Goal: Information Seeking & Learning: Check status

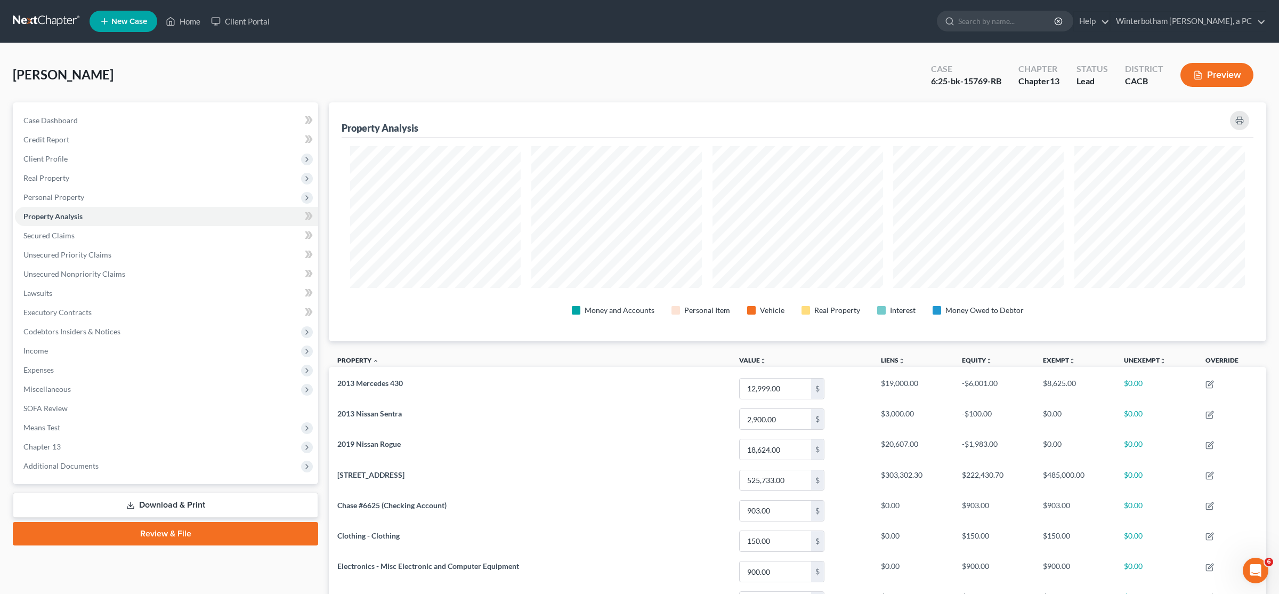
click at [42, 19] on link at bounding box center [47, 21] width 68 height 19
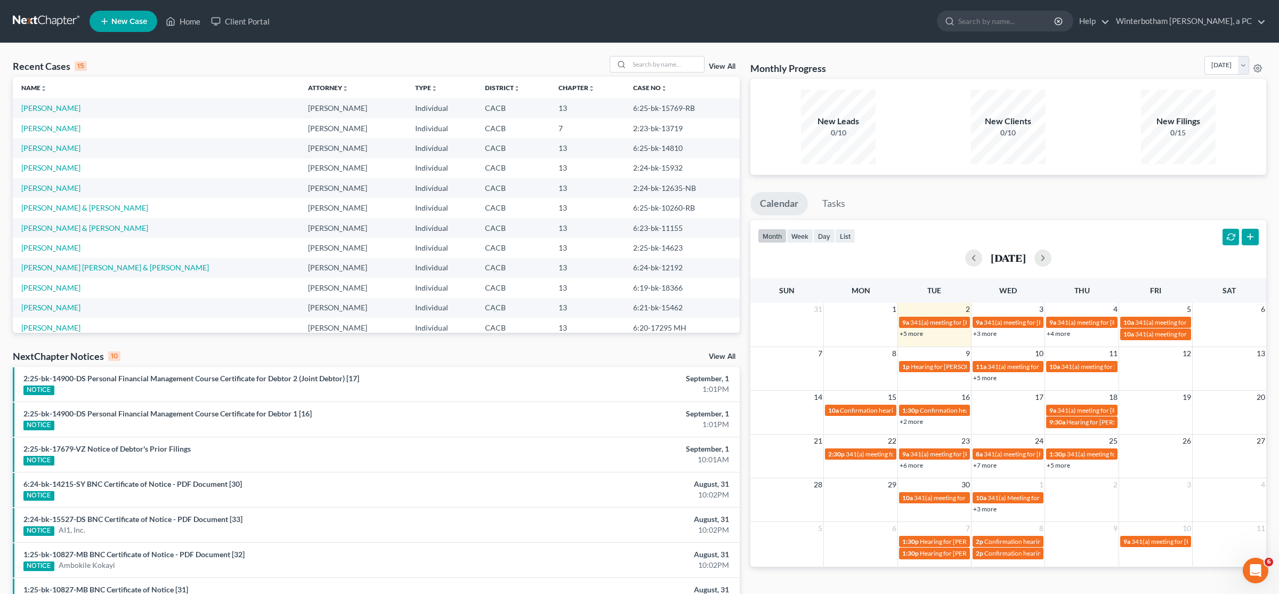
click at [916, 335] on link "+5 more" at bounding box center [910, 333] width 23 height 8
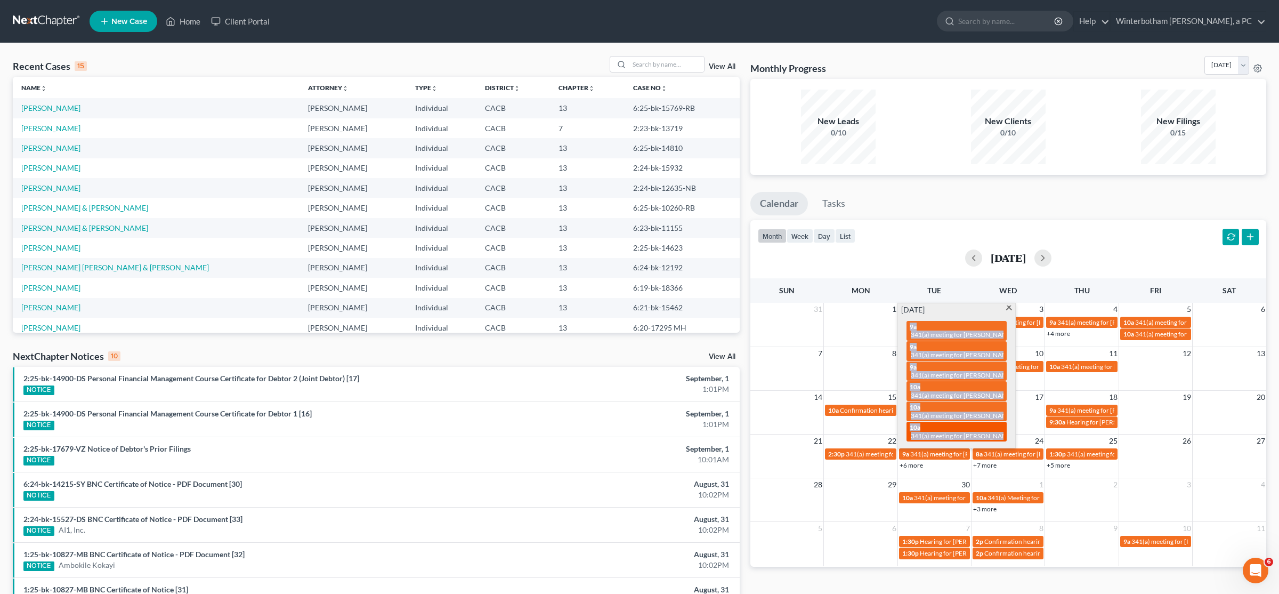
drag, startPoint x: 905, startPoint y: 325, endPoint x: 1002, endPoint y: 437, distance: 148.5
click at [1002, 437] on div "9a 341(a) meeting for [PERSON_NAME] [PERSON_NAME] and [PERSON_NAME] 9a 341(a) m…" at bounding box center [956, 381] width 113 height 132
copy div "9a 341(a) meeting for [PERSON_NAME] [PERSON_NAME] and [PERSON_NAME] 9a 341(a) m…"
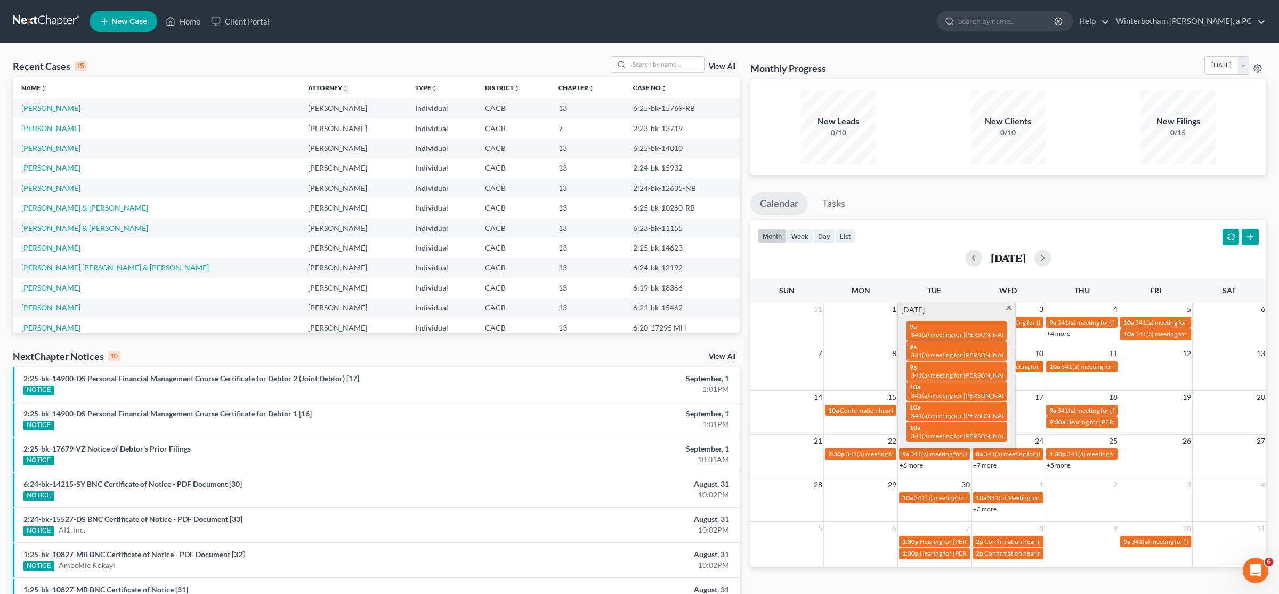
click at [1152, 216] on ul "Calendar Tasks" at bounding box center [1008, 206] width 516 height 28
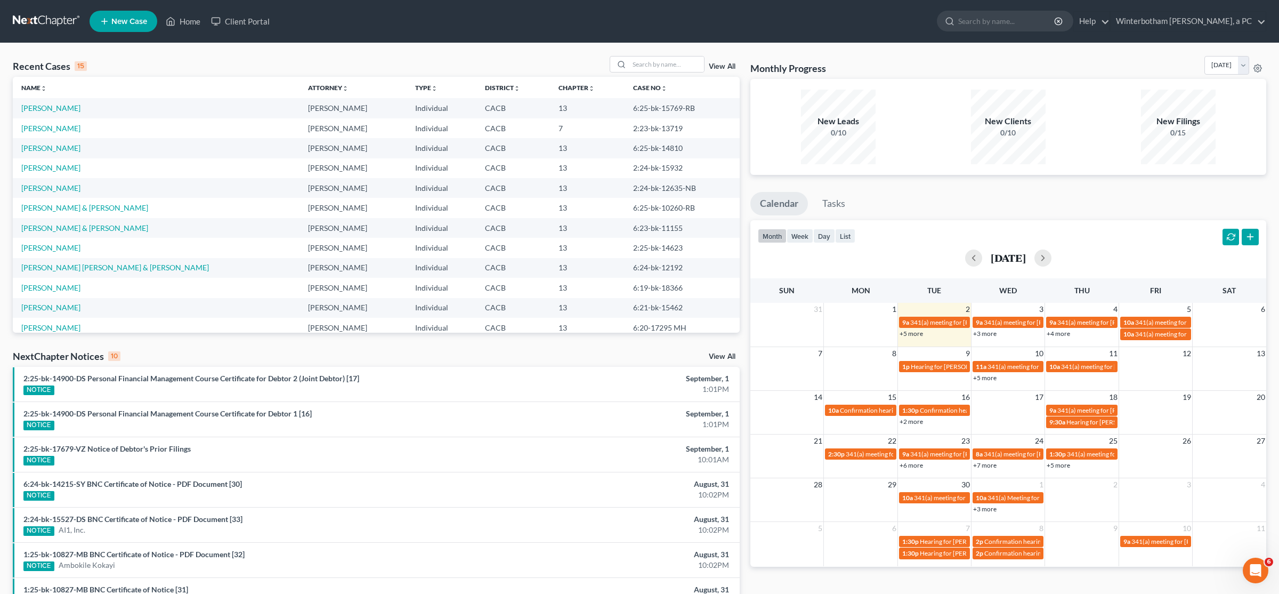
click at [987, 335] on link "+3 more" at bounding box center [984, 333] width 23 height 8
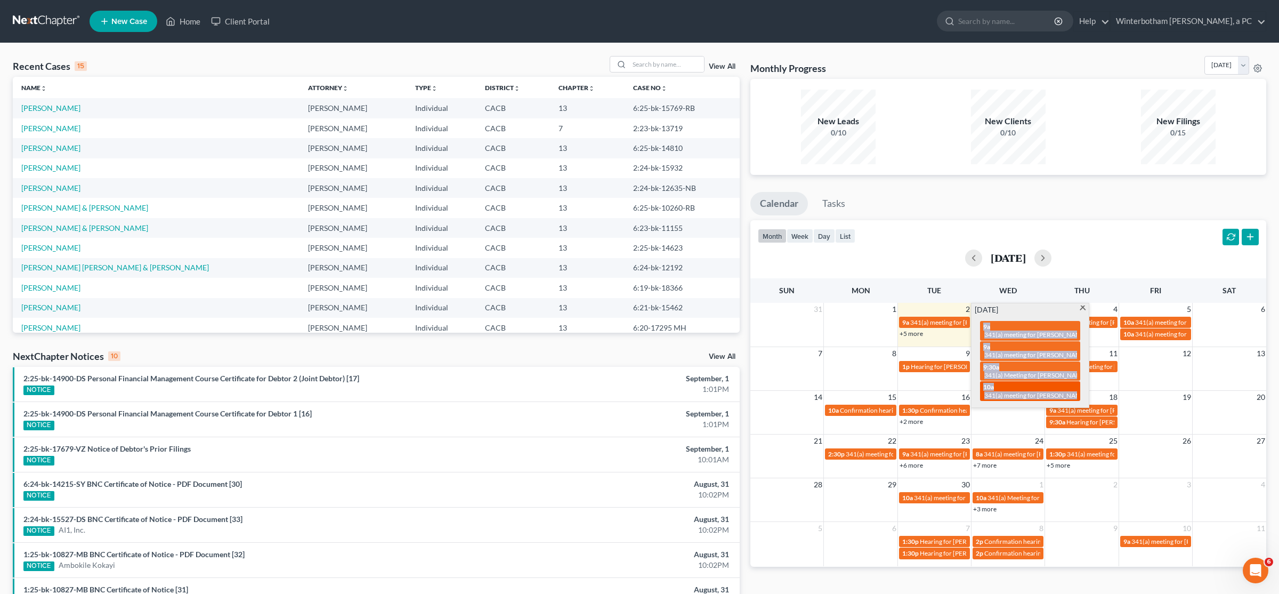
drag, startPoint x: 976, startPoint y: 327, endPoint x: 1074, endPoint y: 396, distance: 120.5
click at [1074, 396] on div "9a 341(a) meeting for [PERSON_NAME] 9a 341(a) meeting for [PERSON_NAME] and [PE…" at bounding box center [1029, 361] width 113 height 92
copy div "9a 341(a) meeting for [PERSON_NAME] 9a 341(a) meeting for [PERSON_NAME] and [PE…"
click at [1057, 395] on span "341(a) meeting for [PERSON_NAME] and [PERSON_NAME]" at bounding box center [1067, 395] width 166 height 8
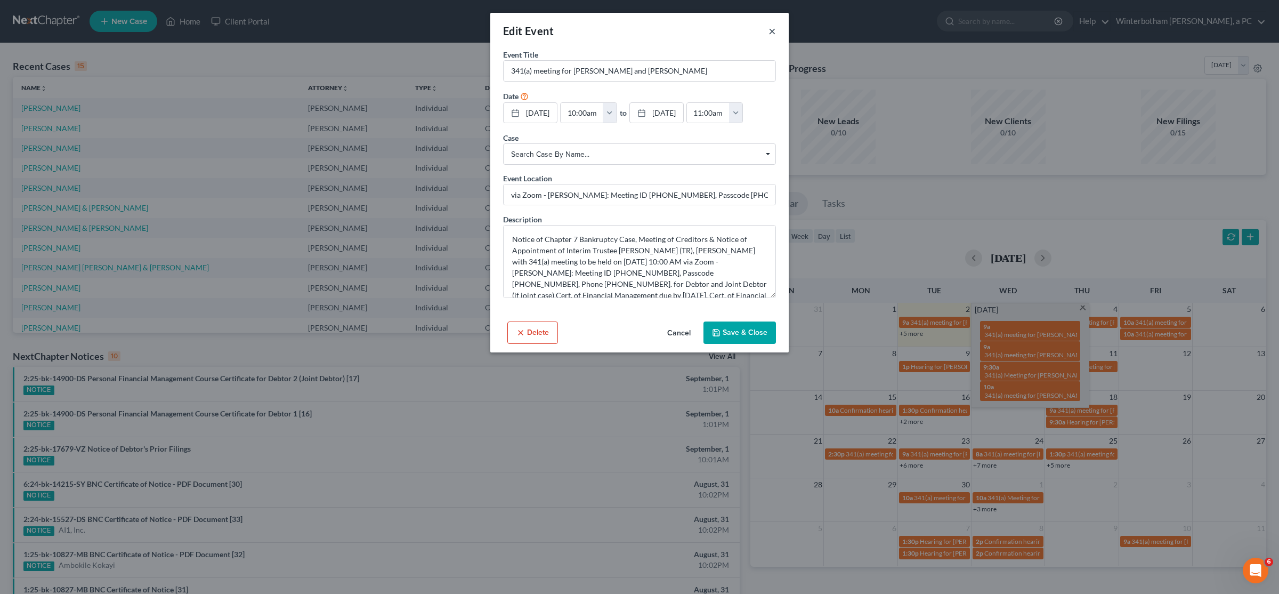
click at [775, 33] on button "×" at bounding box center [771, 31] width 7 height 13
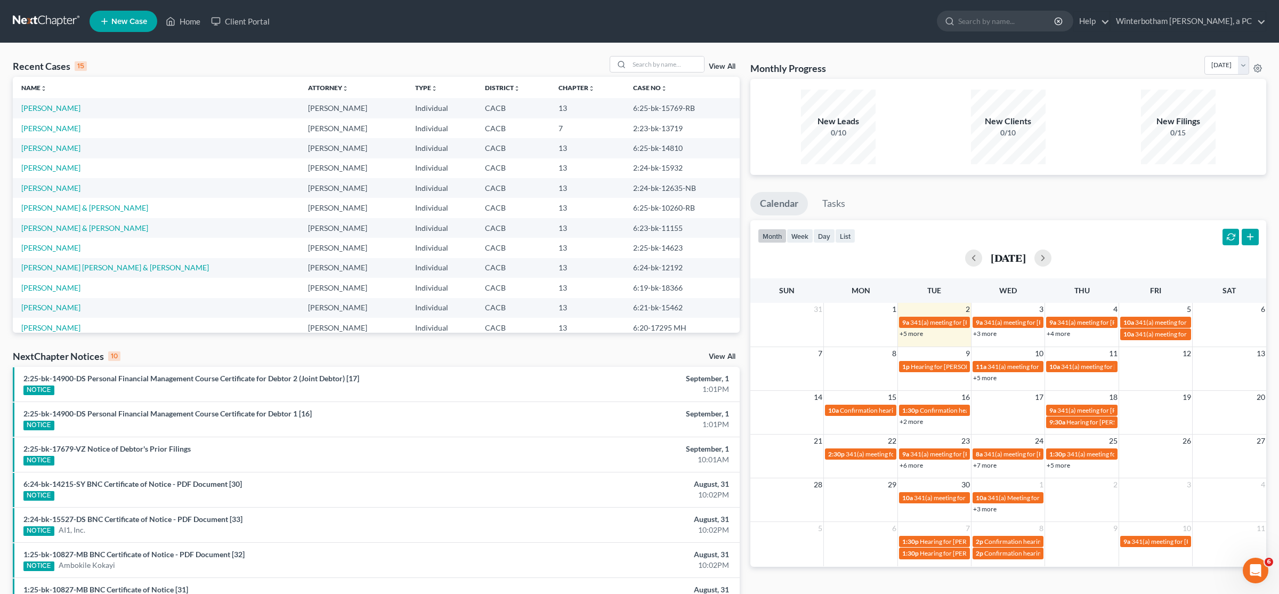
click at [1130, 226] on div "month week day list [DATE]" at bounding box center [1008, 245] width 526 height 51
click at [1061, 334] on link "+4 more" at bounding box center [1057, 333] width 23 height 8
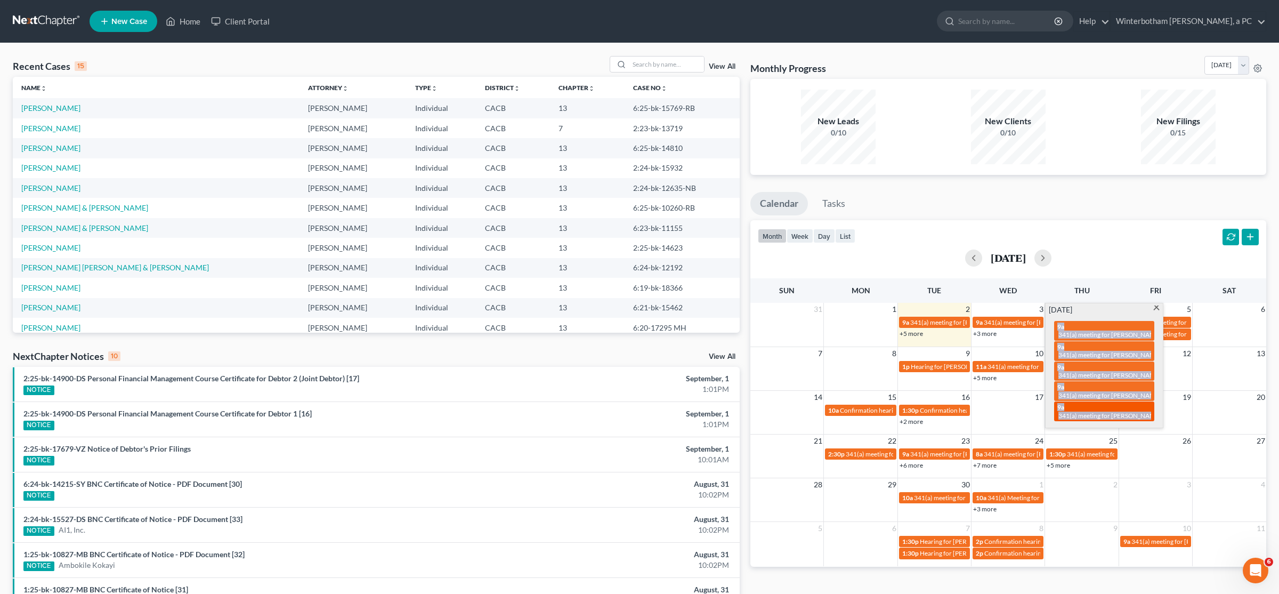
drag, startPoint x: 1050, startPoint y: 325, endPoint x: 1150, endPoint y: 416, distance: 134.6
click at [1150, 416] on div "9a 341(a) meeting for [PERSON_NAME] 9a 341(a) meeting for [PERSON_NAME] 9a 341(…" at bounding box center [1103, 371] width 113 height 112
copy div "9a 341(a) meeting for [PERSON_NAME] 9a 341(a) meeting for [PERSON_NAME] 9a 341(…"
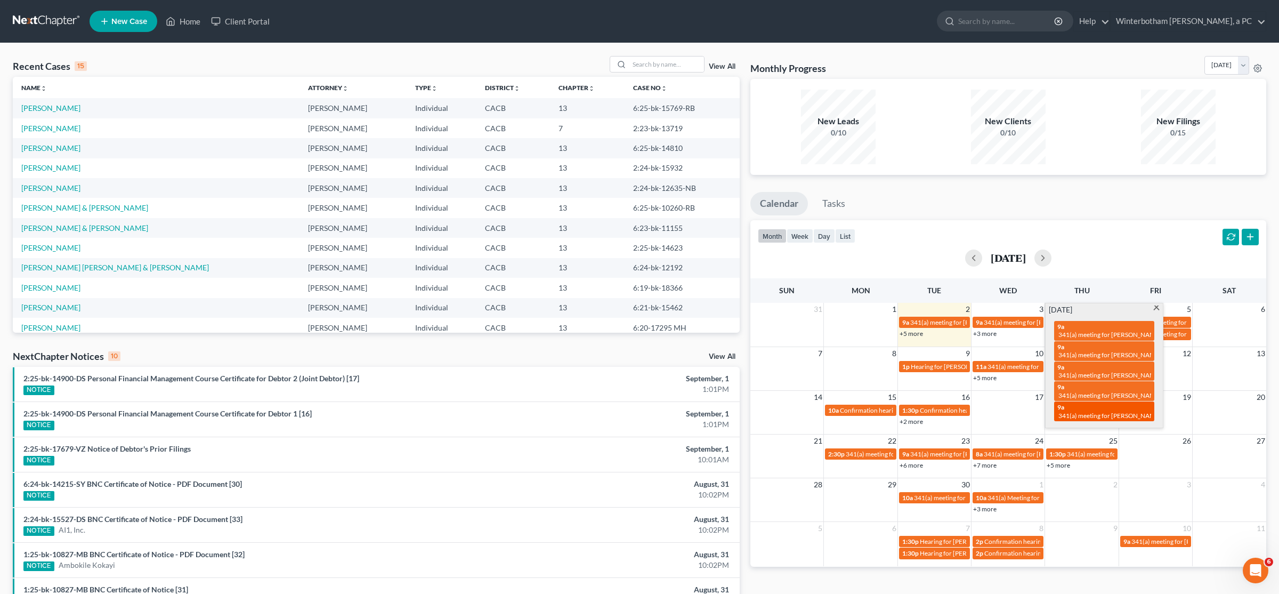
click at [1078, 416] on span "341(a) meeting for [PERSON_NAME]" at bounding box center [1109, 415] width 103 height 8
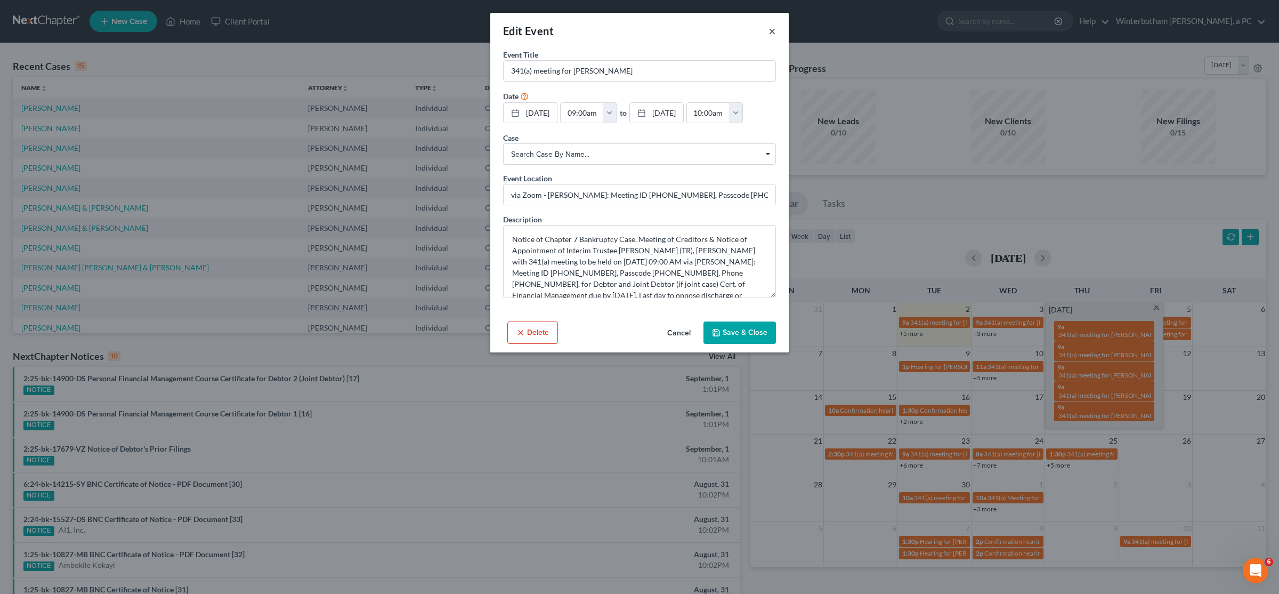
drag, startPoint x: 773, startPoint y: 29, endPoint x: 588, endPoint y: 3, distance: 186.6
click at [769, 29] on button "×" at bounding box center [771, 31] width 7 height 13
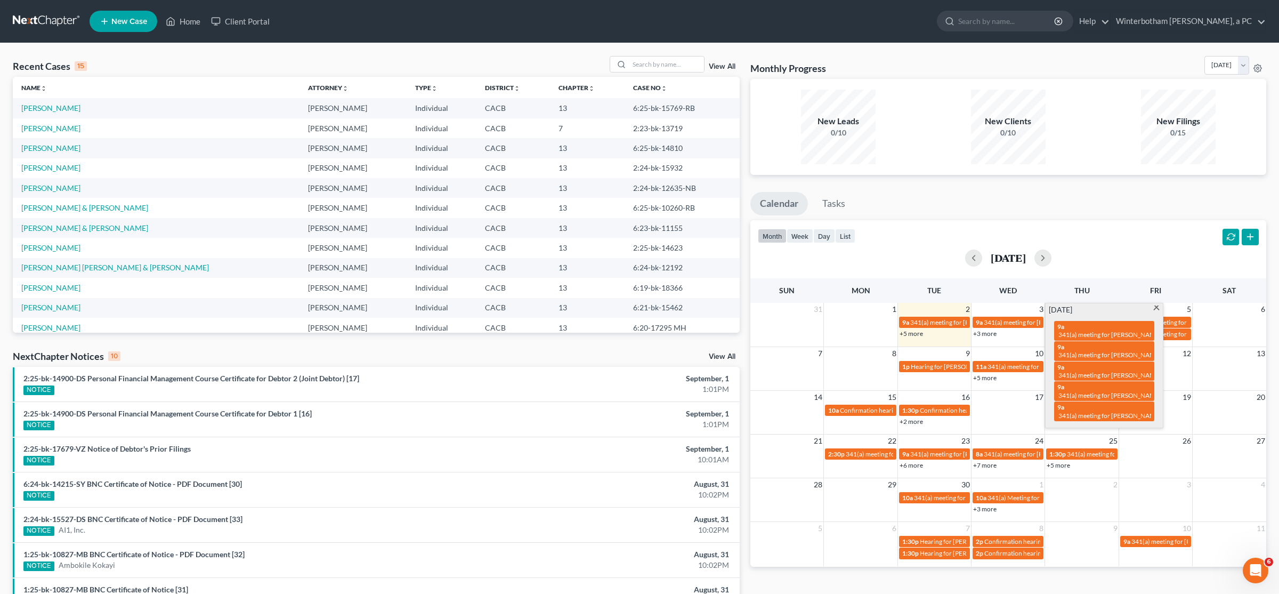
click at [938, 175] on div "New Leads 0/10 New Clients 0/10 New Filings 0/15" at bounding box center [1008, 127] width 516 height 96
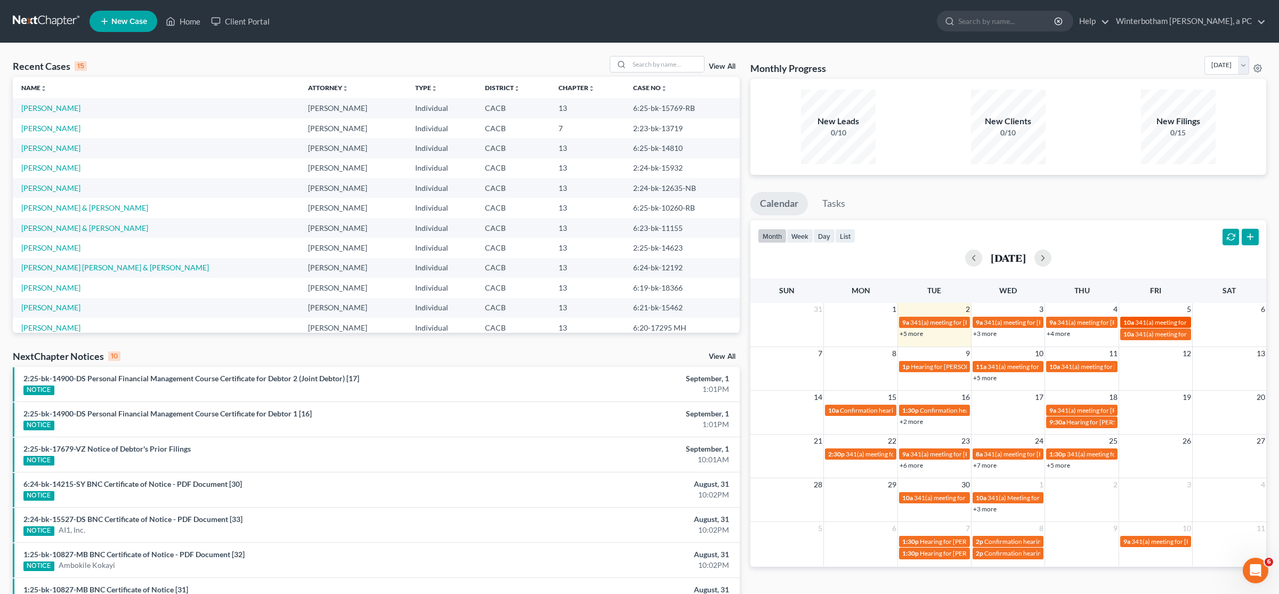
click at [1137, 322] on span "341(a) meeting for [PERSON_NAME] [PERSON_NAME] and [PERSON_NAME]" at bounding box center [1243, 322] width 217 height 8
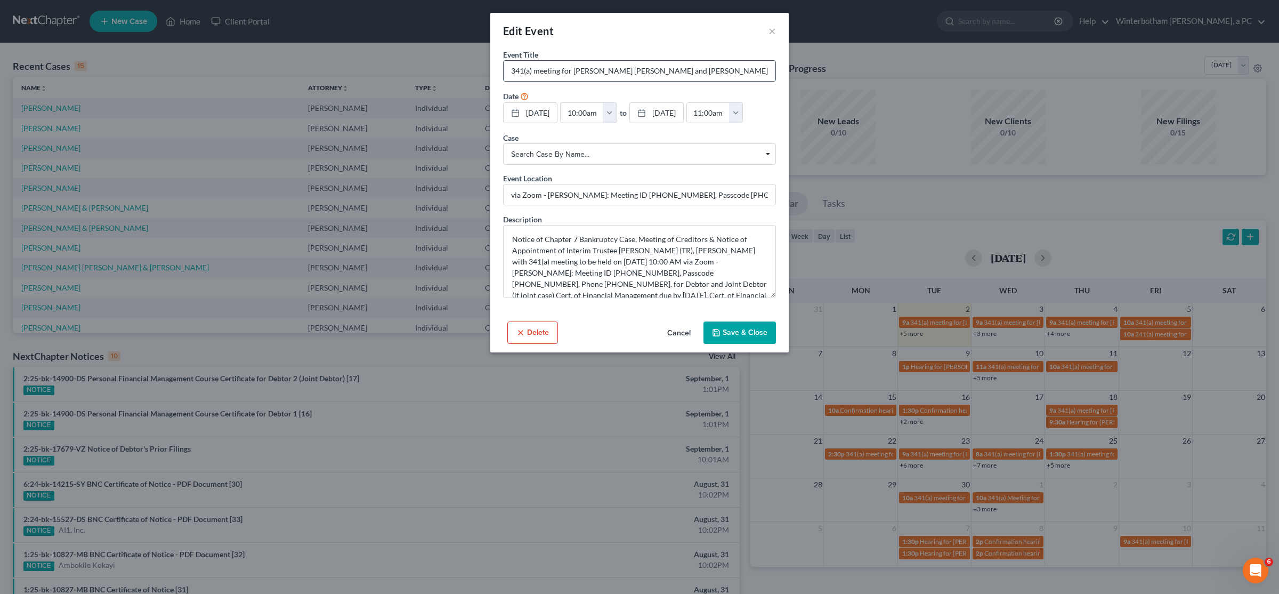
drag, startPoint x: 734, startPoint y: 71, endPoint x: 573, endPoint y: 72, distance: 161.4
click at [573, 72] on input "341(a) meeting for [PERSON_NAME] [PERSON_NAME] and [PERSON_NAME]" at bounding box center [639, 71] width 272 height 20
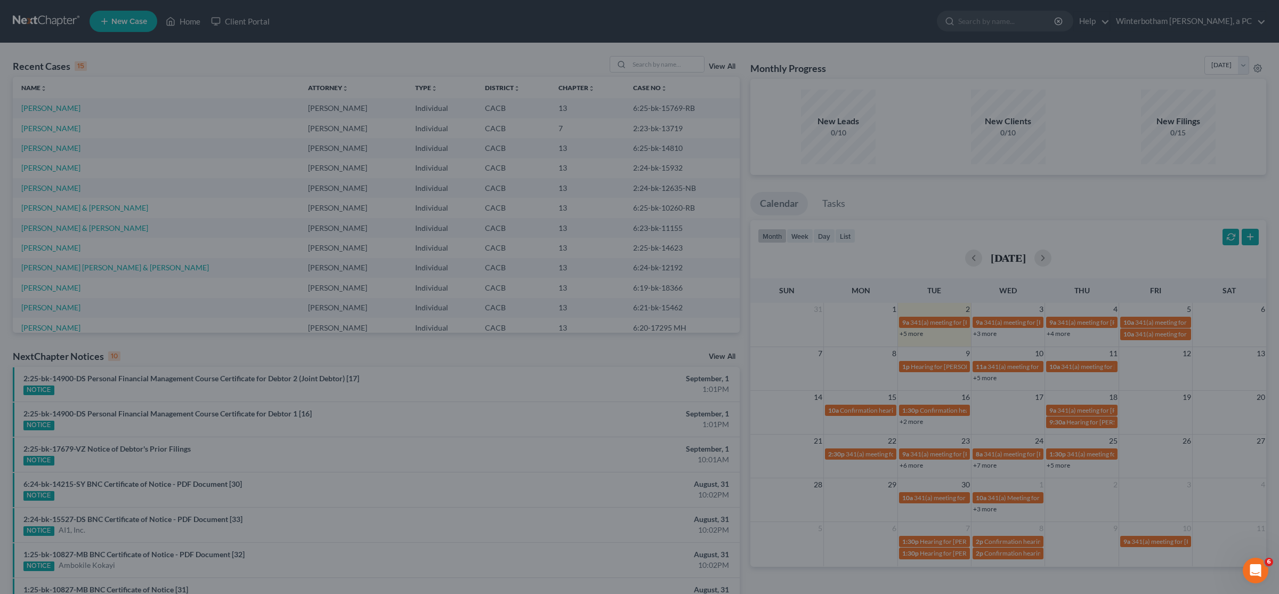
click at [934, 69] on div "Edit Event × Event Title * 341(a) meeting for [PERSON_NAME] [PERSON_NAME] and […" at bounding box center [639, 297] width 1279 height 594
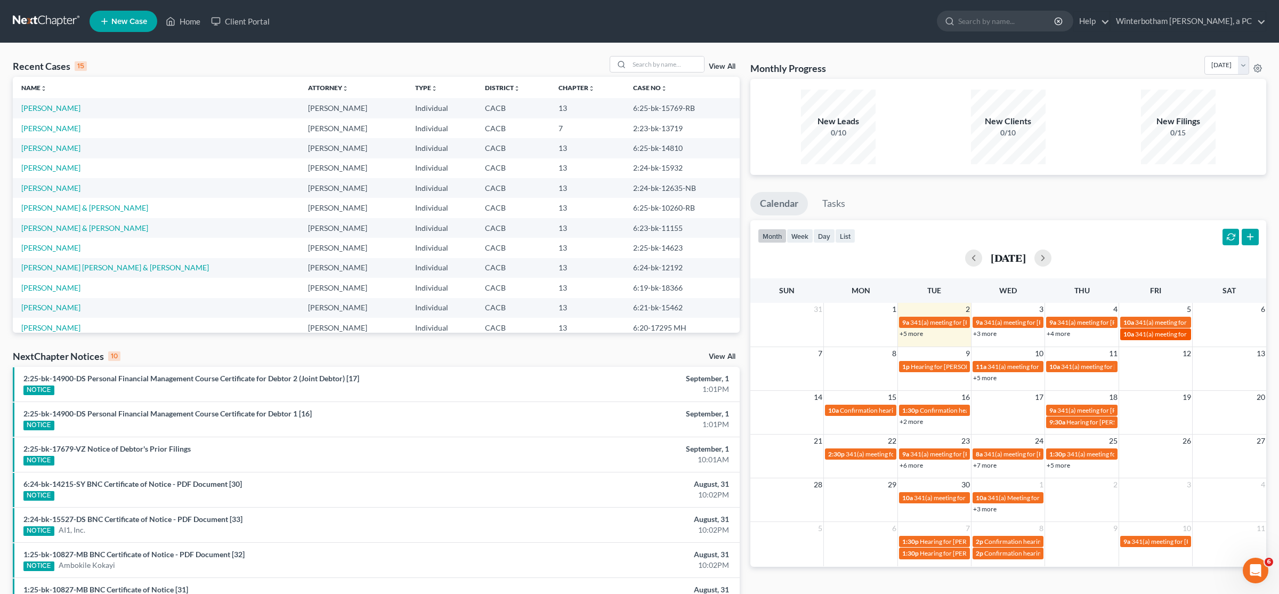
click at [1146, 331] on span "341(a) meeting for [PERSON_NAME]" at bounding box center [1186, 334] width 103 height 8
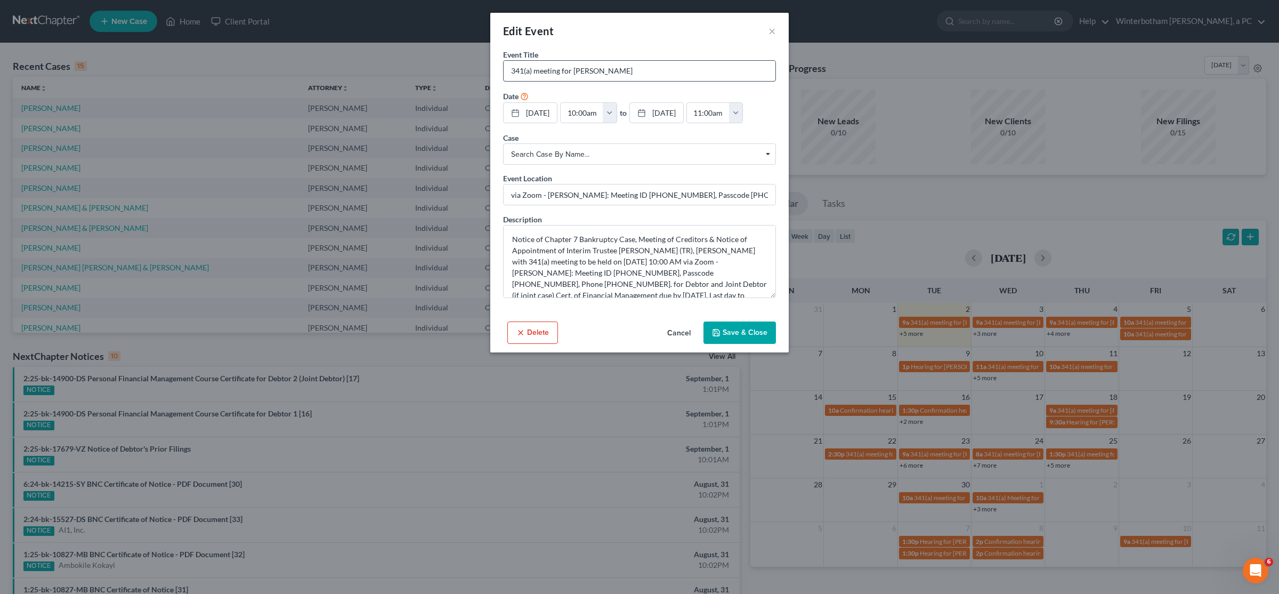
drag, startPoint x: 693, startPoint y: 71, endPoint x: 573, endPoint y: 77, distance: 119.5
click at [573, 77] on input "341(a) meeting for [PERSON_NAME]" at bounding box center [639, 71] width 272 height 20
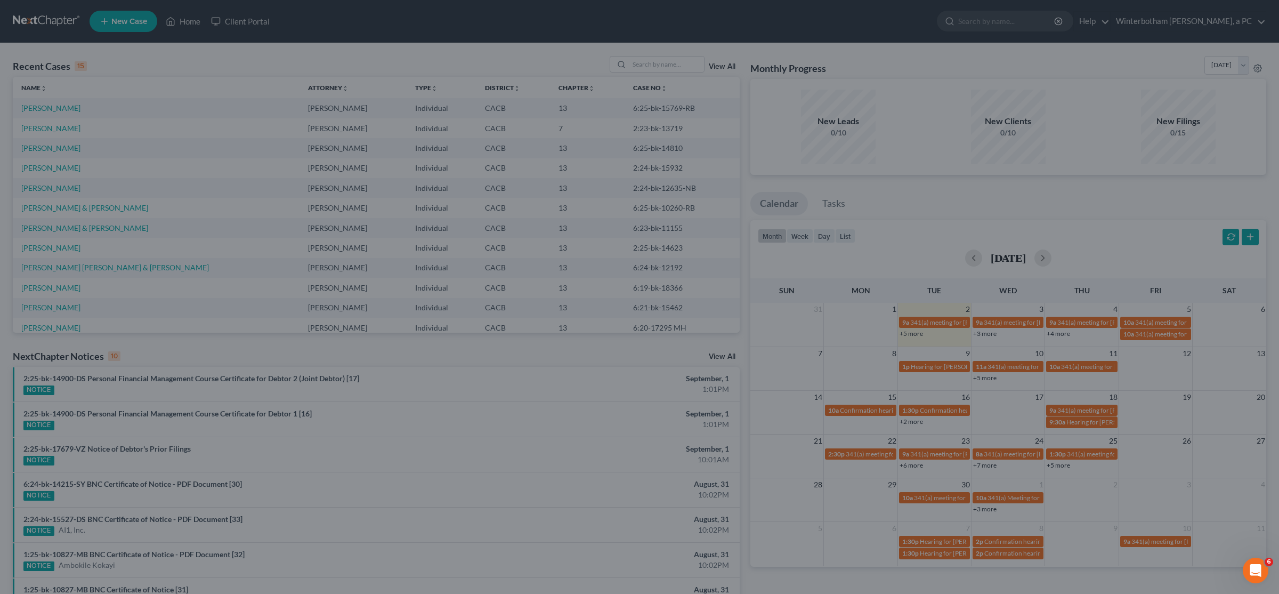
click at [881, 264] on div "Edit Event × Event Title * 341(a) meeting for [PERSON_NAME] Date [DATE] close D…" at bounding box center [639, 297] width 1279 height 594
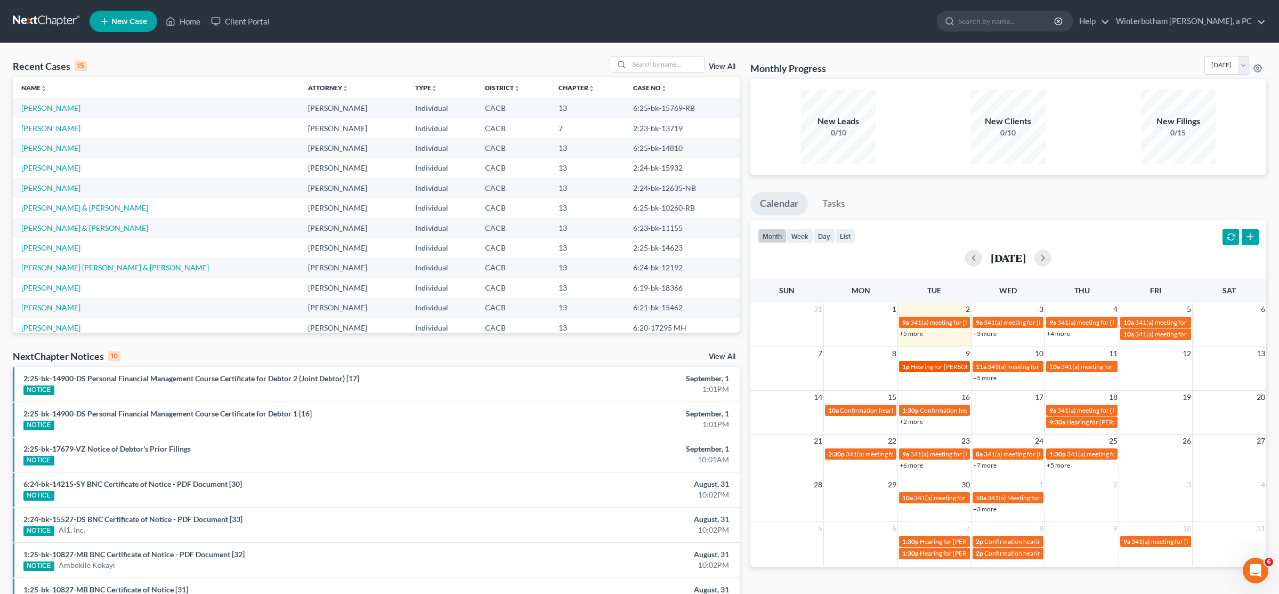
click at [948, 369] on span "Hearing for [PERSON_NAME] and [PERSON_NAME]" at bounding box center [984, 366] width 146 height 8
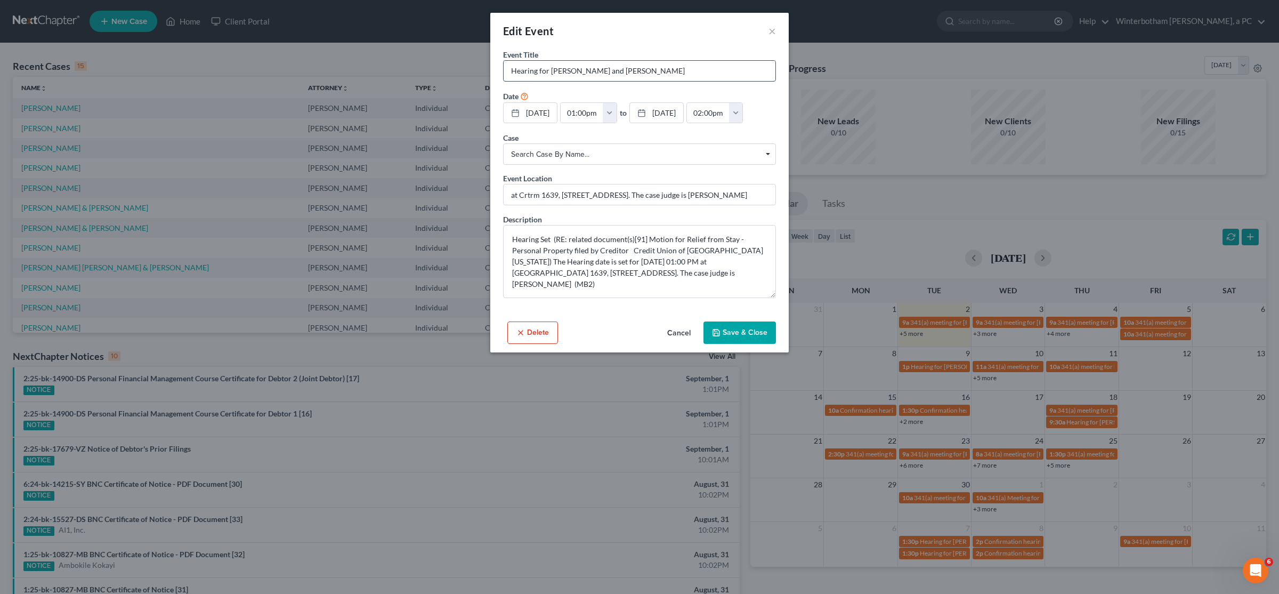
drag, startPoint x: 685, startPoint y: 74, endPoint x: 549, endPoint y: 69, distance: 135.9
click at [549, 69] on input "Hearing for [PERSON_NAME] and [PERSON_NAME]" at bounding box center [639, 71] width 272 height 20
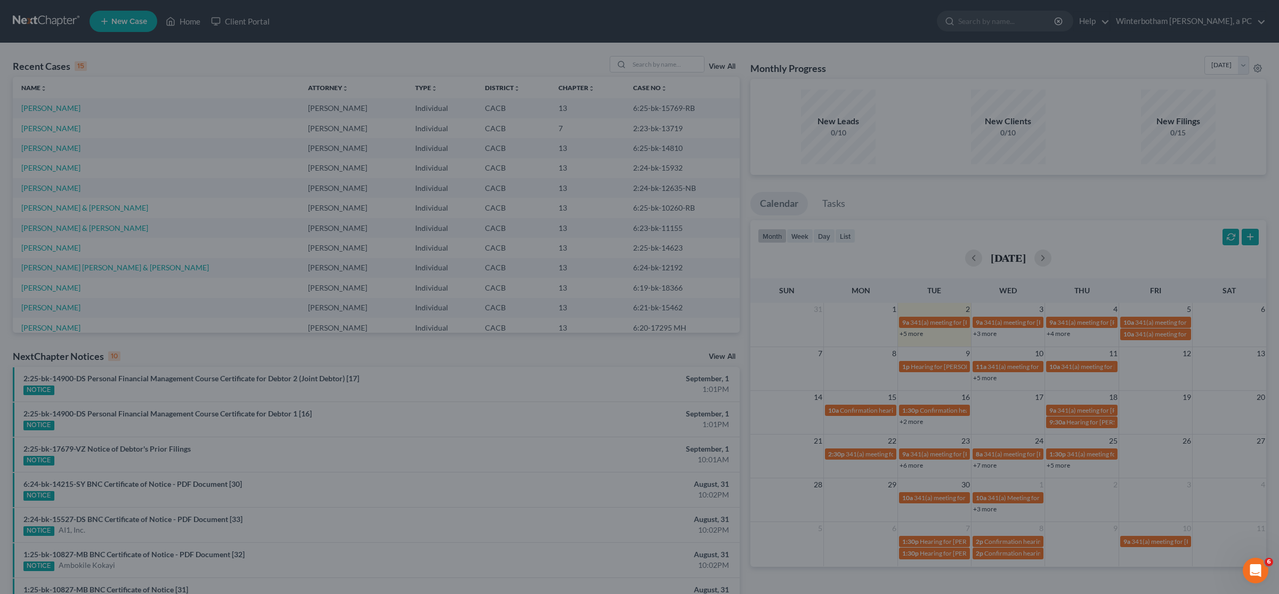
click at [924, 142] on div "Edit Event × Event Title * Hearing for [PERSON_NAME] and [PERSON_NAME] Date [DA…" at bounding box center [639, 297] width 1279 height 594
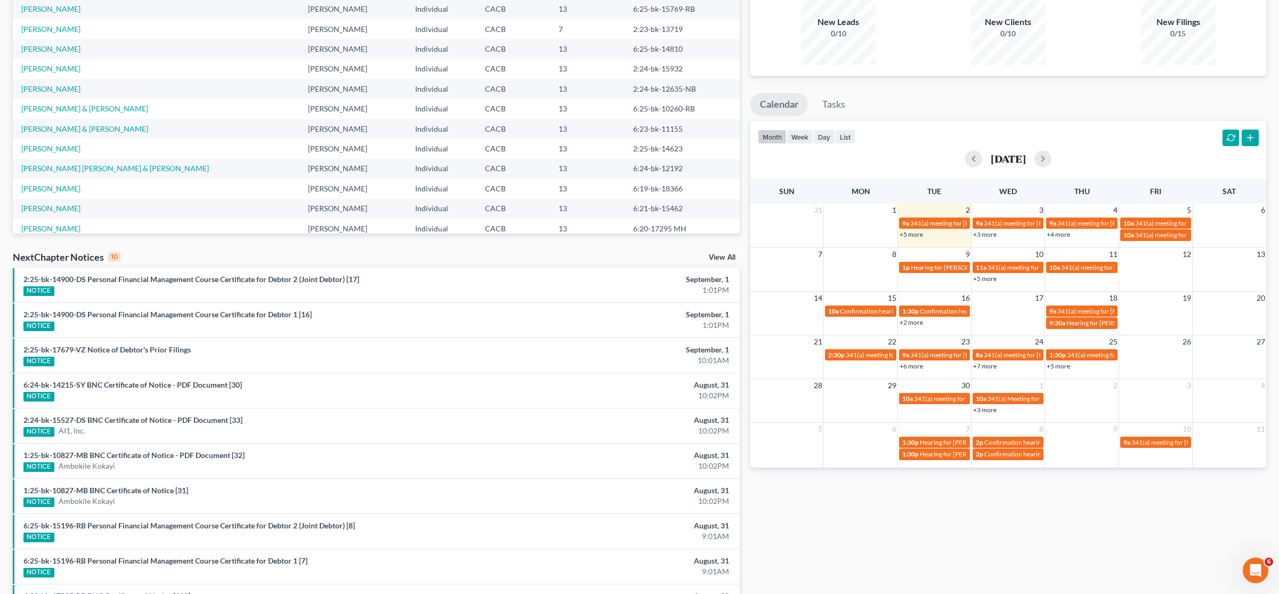
scroll to position [112, 0]
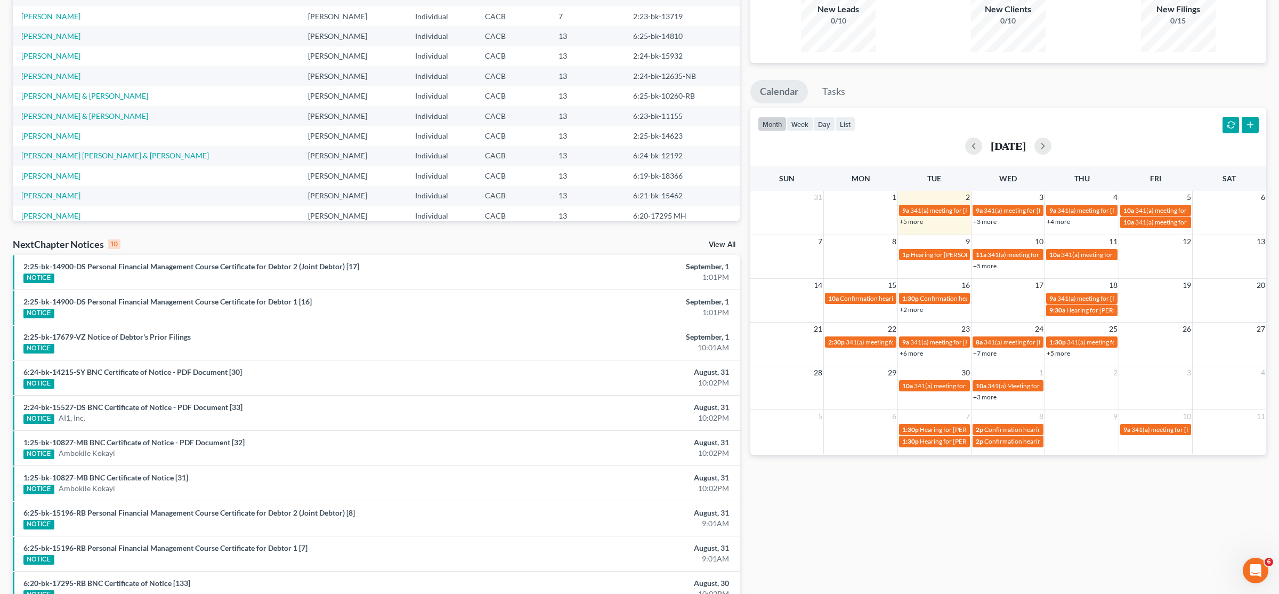
click at [988, 266] on link "+5 more" at bounding box center [984, 266] width 23 height 8
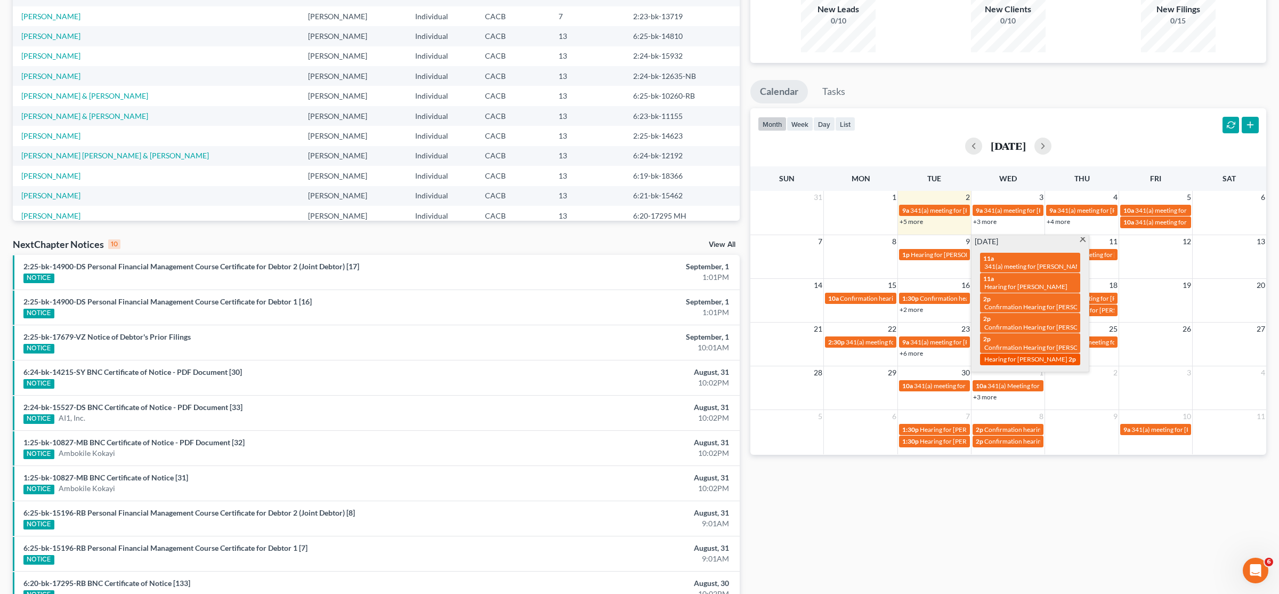
drag, startPoint x: 976, startPoint y: 259, endPoint x: 1071, endPoint y: 362, distance: 140.2
click at [1071, 362] on div "11a 341(a) meeting for [PERSON_NAME] and [PERSON_NAME] 11a Hearing for [PERSON_…" at bounding box center [1029, 309] width 113 height 124
copy div "11a 341(a) meeting for [PERSON_NAME] and [PERSON_NAME] 11a Hearing for [PERSON_…"
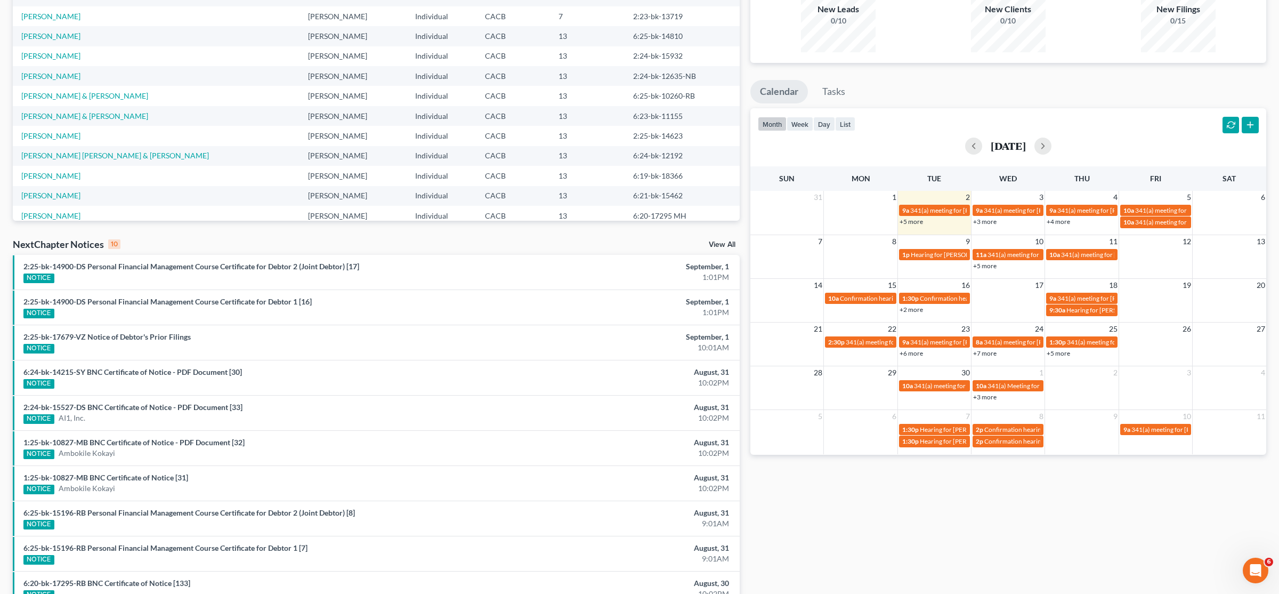
click at [988, 530] on div "Monthly Progress Bankruptcy Bankruptcy [DATE] [DATE] [DATE] [DATE] [DATE] [DATE…" at bounding box center [1008, 283] width 526 height 679
click at [1094, 253] on span "341(a) meeting for [PERSON_NAME] and [PERSON_NAME] [PERSON_NAME]" at bounding box center [1169, 254] width 217 height 8
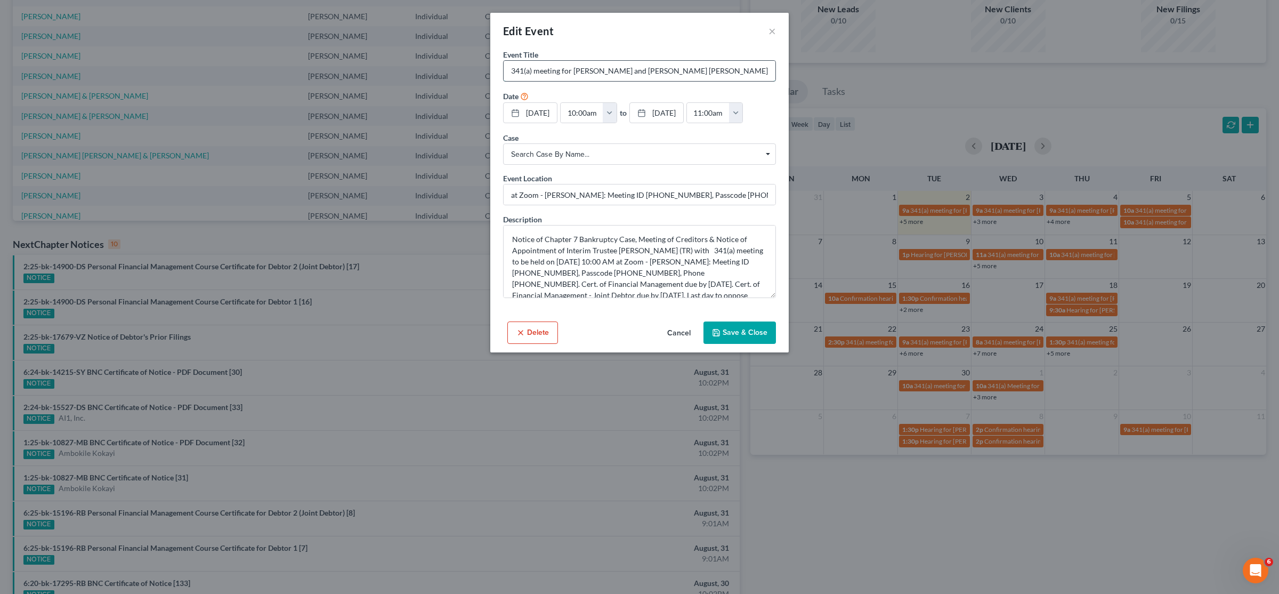
drag, startPoint x: 697, startPoint y: 68, endPoint x: 573, endPoint y: 72, distance: 124.2
click at [573, 72] on input "341(a) meeting for [PERSON_NAME] and [PERSON_NAME] [PERSON_NAME]" at bounding box center [639, 71] width 272 height 20
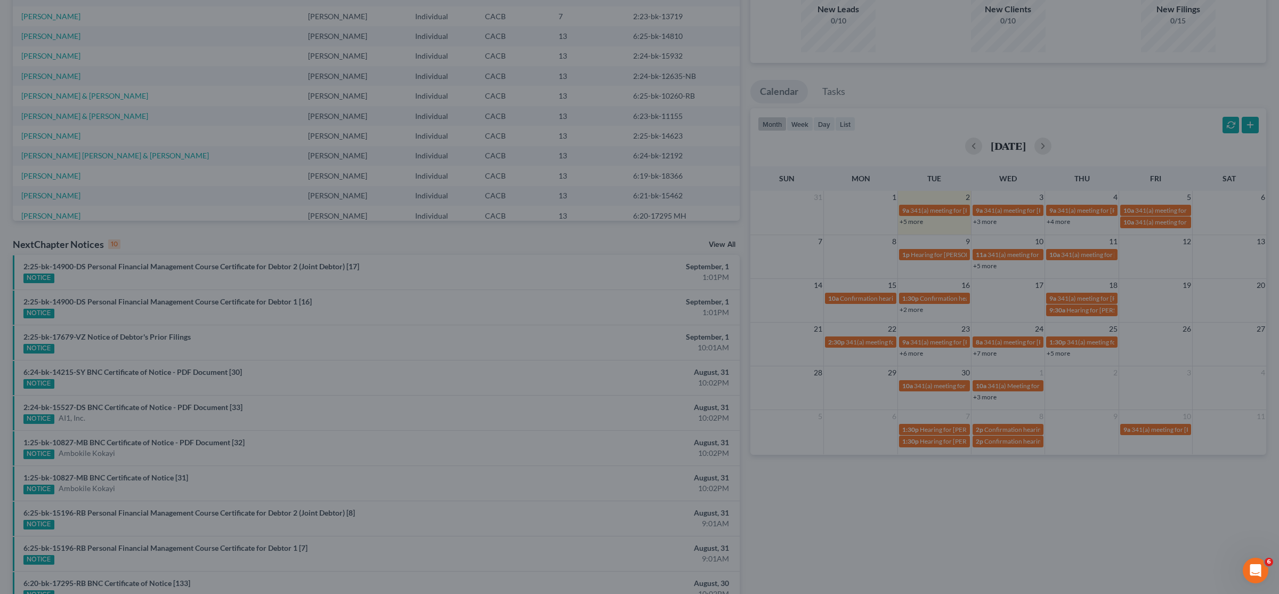
click at [906, 68] on div "Edit Event × Event Title * 341(a) meeting for [PERSON_NAME] and [PERSON_NAME] […" at bounding box center [639, 297] width 1279 height 594
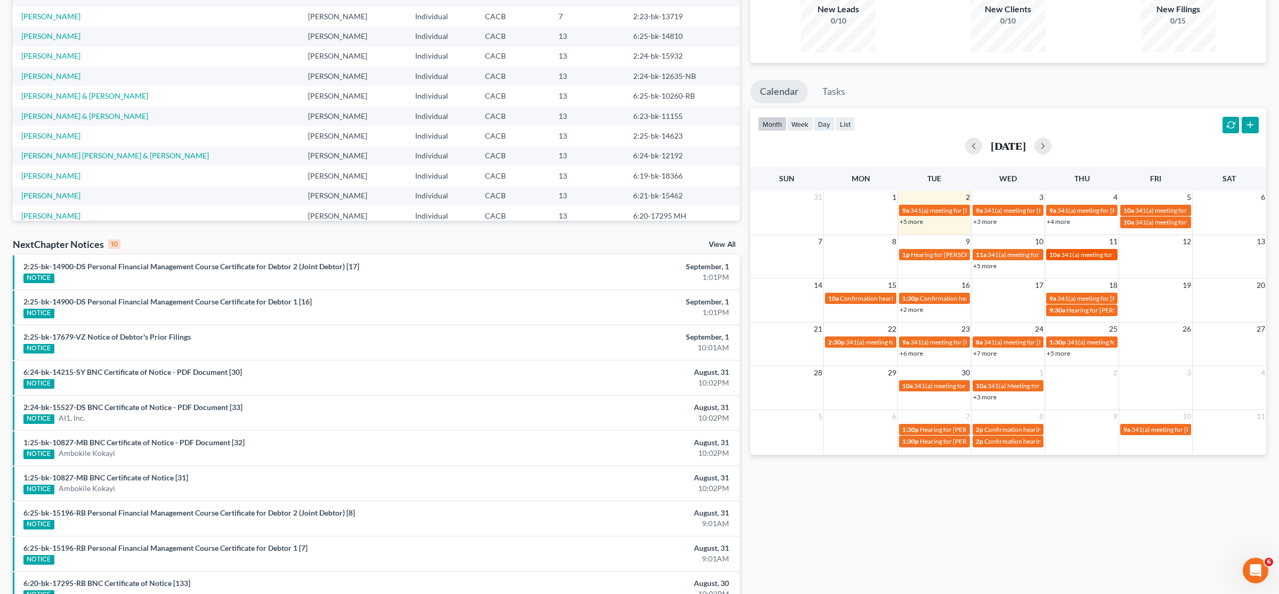
scroll to position [174, 0]
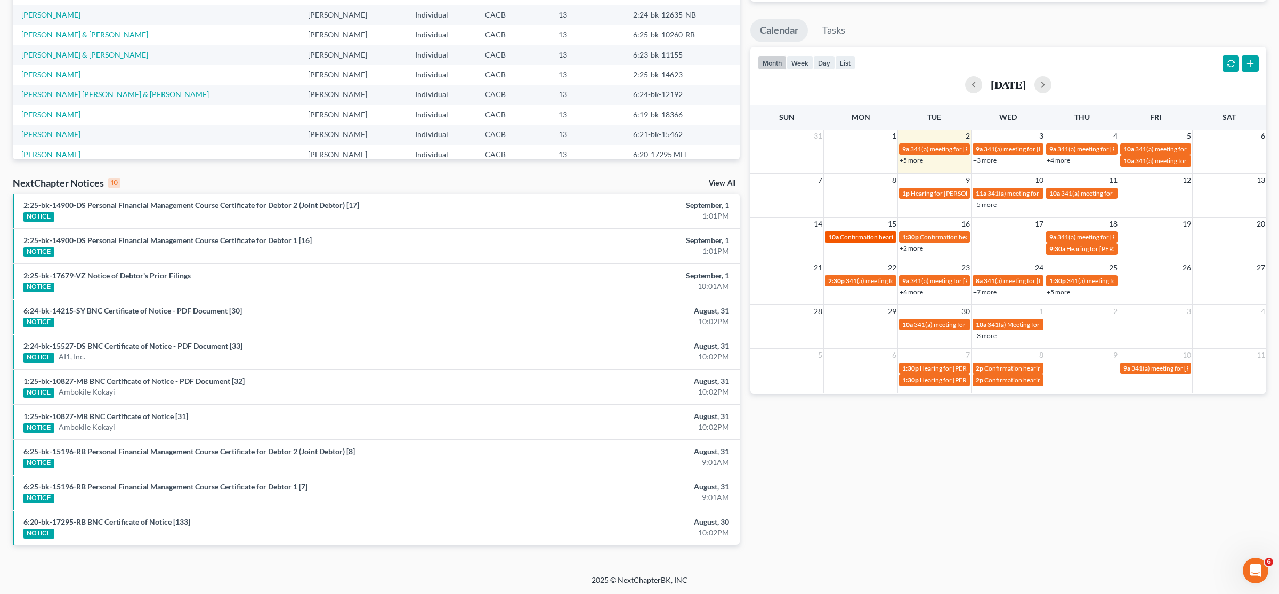
click at [854, 237] on span "Confirmation hearing for [PERSON_NAME]" at bounding box center [900, 237] width 121 height 8
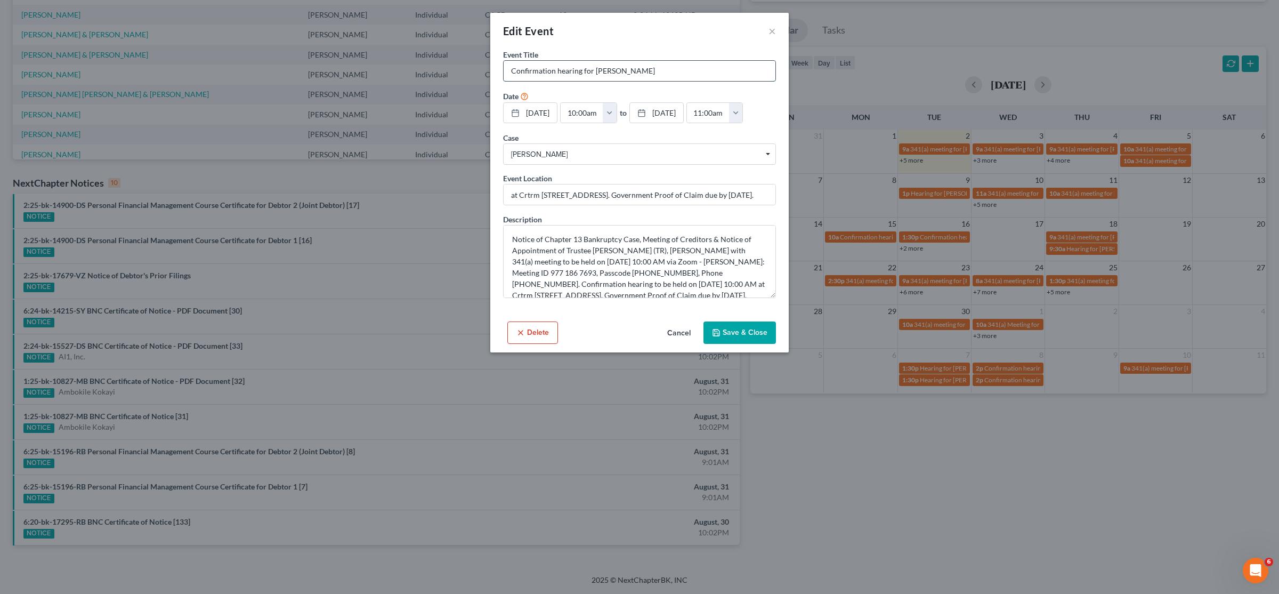
drag, startPoint x: 655, startPoint y: 74, endPoint x: 594, endPoint y: 72, distance: 61.8
click at [594, 72] on input "Confirmation hearing for [PERSON_NAME]" at bounding box center [639, 71] width 272 height 20
paste input "[PERSON_NAME] and [PERSON_NAME] [PERSON_NAME]"
type input "Confirmation hearing for [PERSON_NAME]"
click at [889, 438] on div "Edit Event × Event Title * Confirmation hearing for [PERSON_NAME] Date [DATE] c…" at bounding box center [639, 297] width 1279 height 594
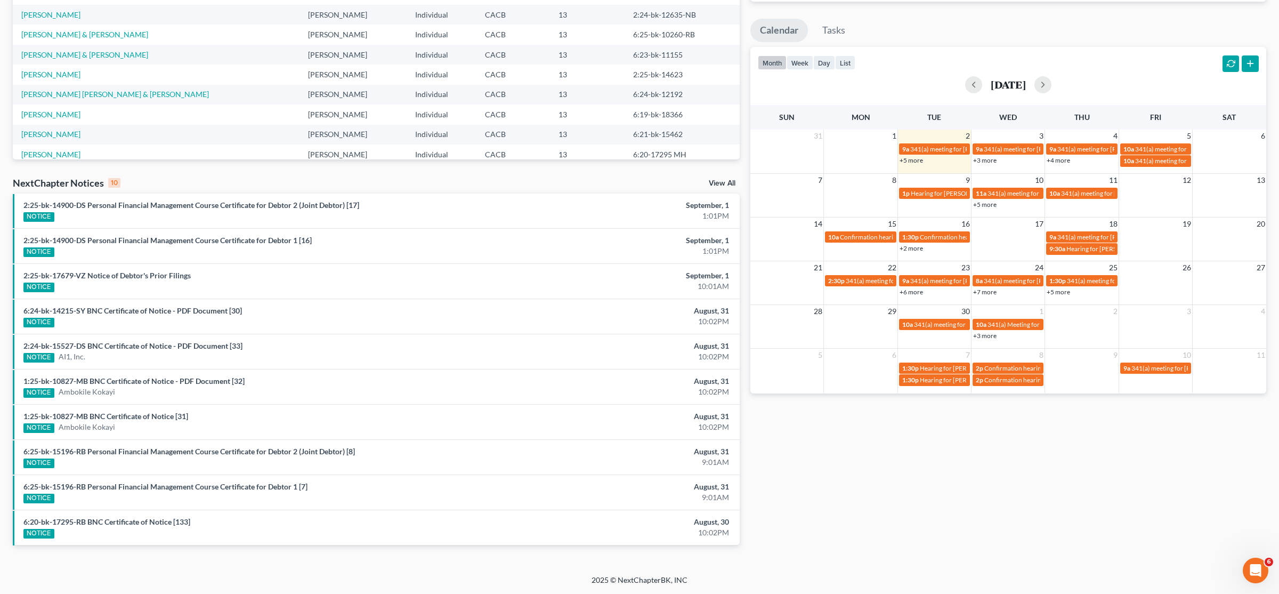
click at [913, 251] on link "+2 more" at bounding box center [910, 248] width 23 height 8
drag, startPoint x: 903, startPoint y: 240, endPoint x: 1002, endPoint y: 289, distance: 110.8
click at [1002, 289] on div "1:30p Confirmation hearing for [PERSON_NAME] and [PERSON_NAME] [PERSON_NAME] 1:…" at bounding box center [956, 264] width 113 height 71
copy div "1:30p Confirmation hearing for [PERSON_NAME] and [PERSON_NAME] [PERSON_NAME] 1:…"
click at [944, 285] on span "Hearing for [PERSON_NAME] and [PERSON_NAME]" at bounding box center [984, 289] width 146 height 8
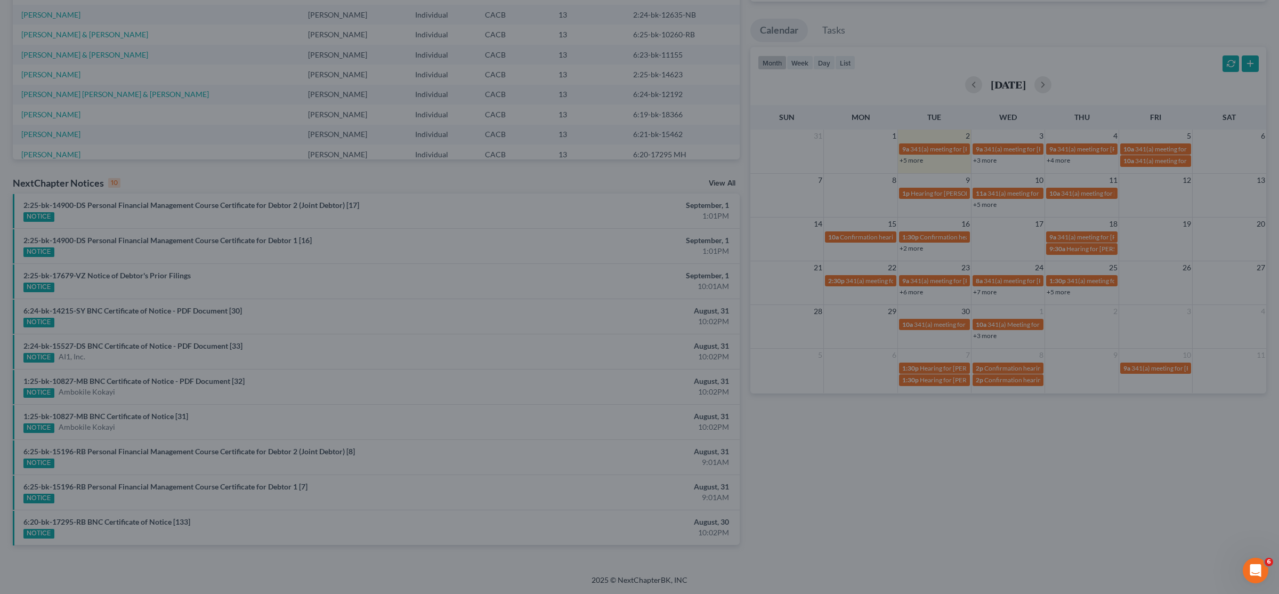
click at [940, 500] on div "Edit Event × Event Title * Hearing for [PERSON_NAME] and [PERSON_NAME] Date [DA…" at bounding box center [639, 297] width 1279 height 594
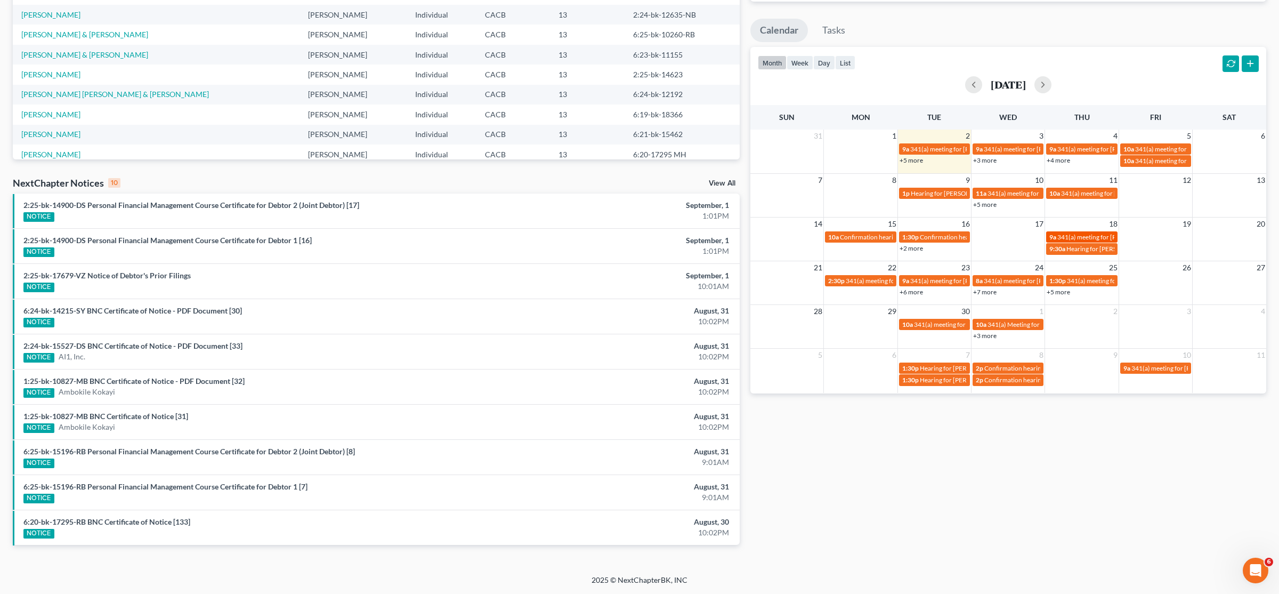
click at [1089, 238] on span "341(a) meeting for [PERSON_NAME]" at bounding box center [1108, 237] width 103 height 8
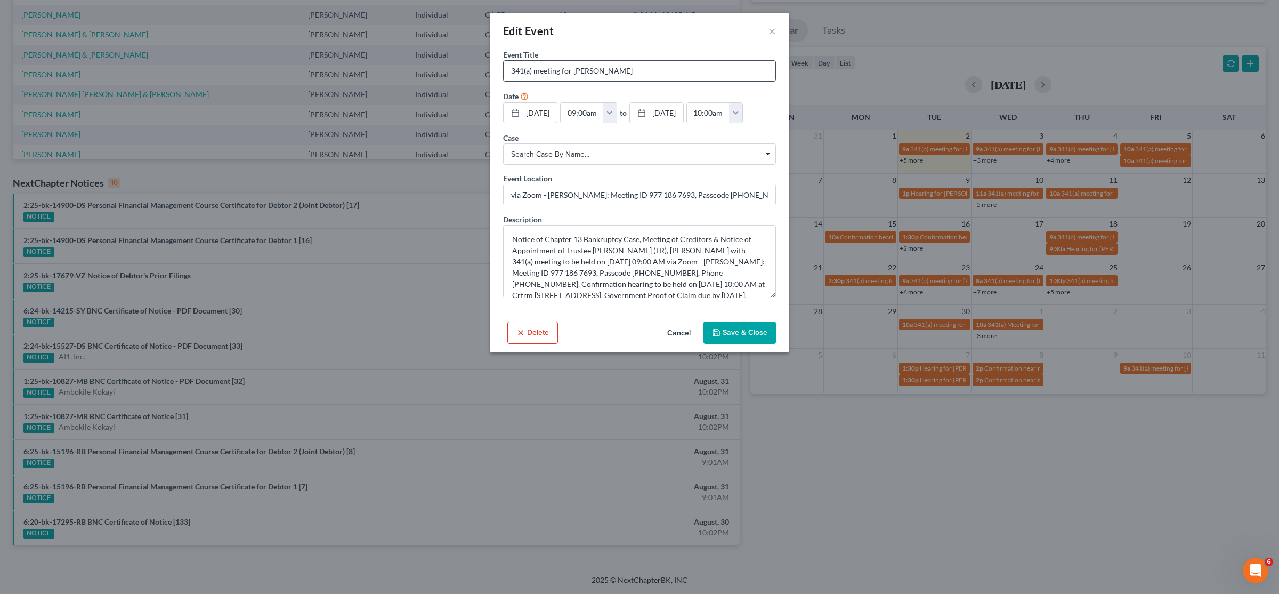
drag, startPoint x: 637, startPoint y: 69, endPoint x: 573, endPoint y: 71, distance: 64.5
click at [573, 71] on input "341(a) meeting for [PERSON_NAME]" at bounding box center [639, 71] width 272 height 20
click at [1062, 444] on div "Edit Event × Event Title * 341(a) meeting for [PERSON_NAME] Date [DATE] close D…" at bounding box center [639, 297] width 1279 height 594
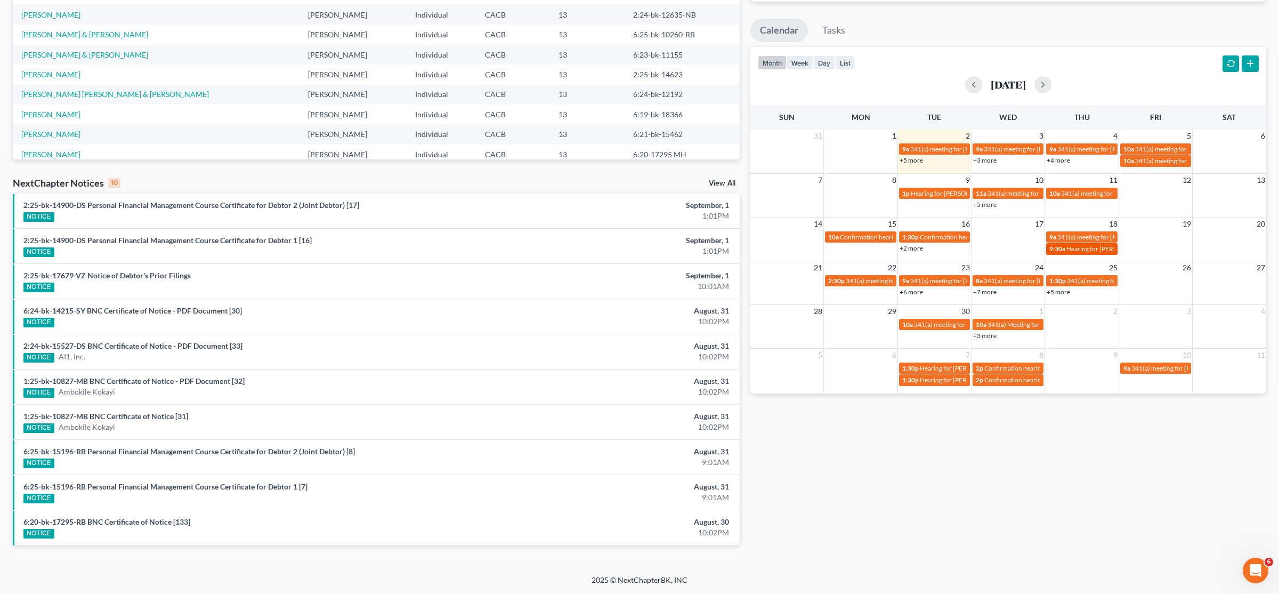
click at [1065, 250] on span "9:30a" at bounding box center [1057, 249] width 16 height 8
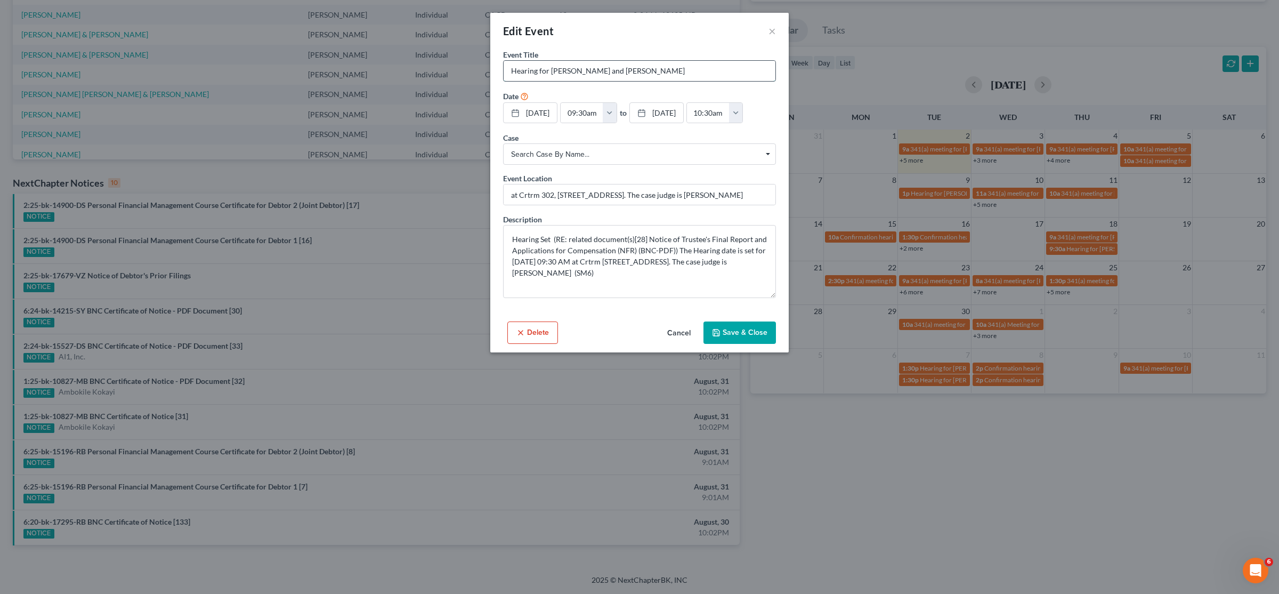
drag, startPoint x: 705, startPoint y: 71, endPoint x: 551, endPoint y: 74, distance: 153.5
click at [551, 74] on input "Hearing for [PERSON_NAME] and [PERSON_NAME]" at bounding box center [639, 71] width 272 height 20
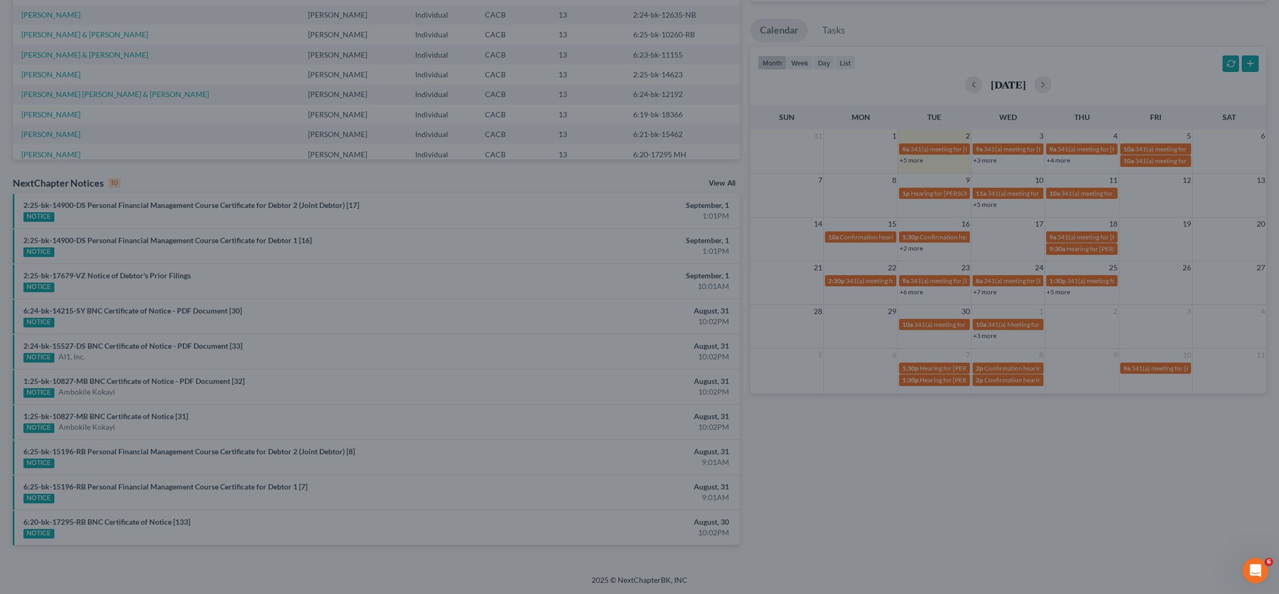
click at [859, 424] on div "Edit Event × Event Title * Hearing for [PERSON_NAME] and [PERSON_NAME] Date [DA…" at bounding box center [639, 297] width 1279 height 594
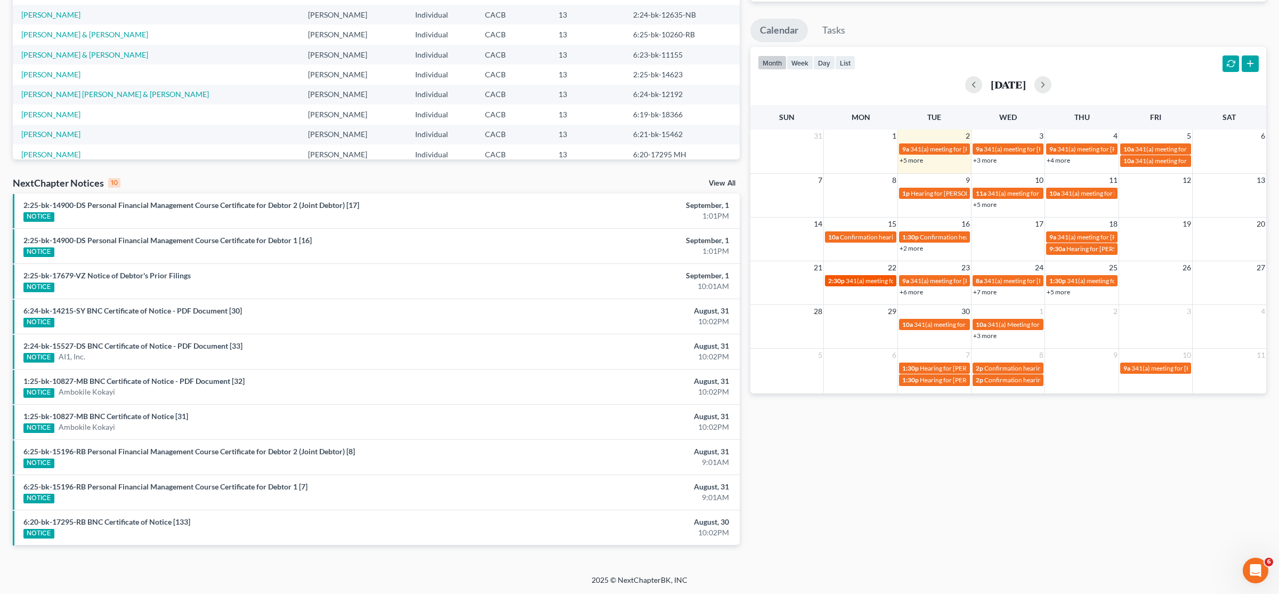
click at [849, 280] on span "341(a) meeting for [PERSON_NAME]" at bounding box center [897, 281] width 103 height 8
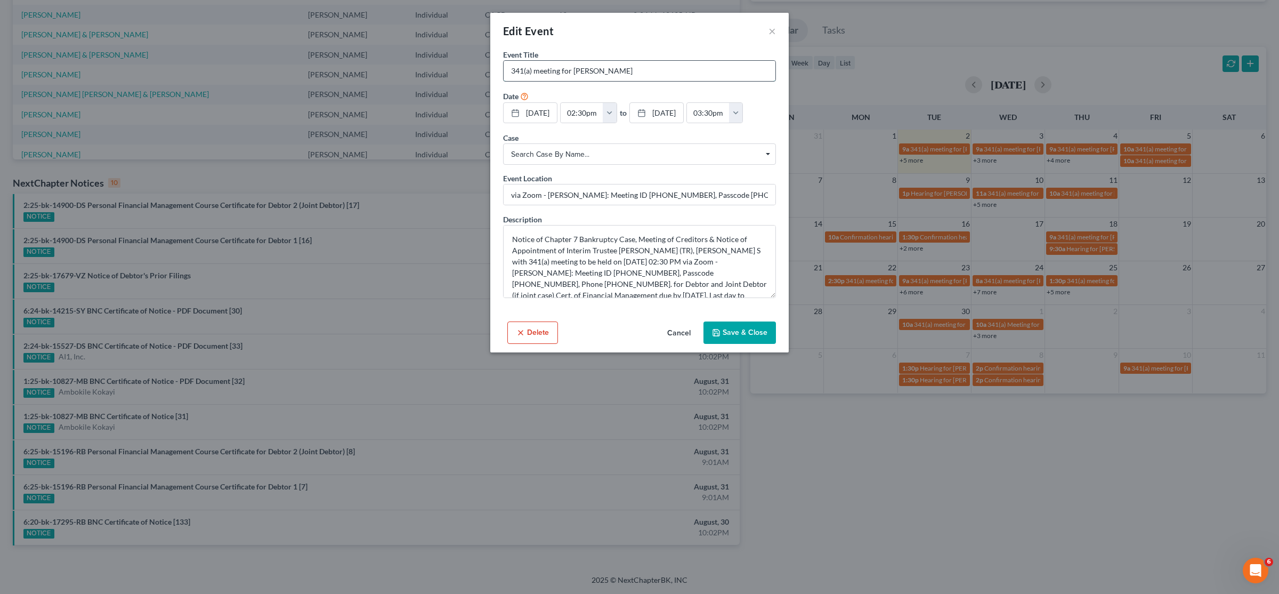
drag, startPoint x: 636, startPoint y: 74, endPoint x: 575, endPoint y: 74, distance: 61.3
click at [575, 74] on input "341(a) meeting for [PERSON_NAME]" at bounding box center [639, 71] width 272 height 20
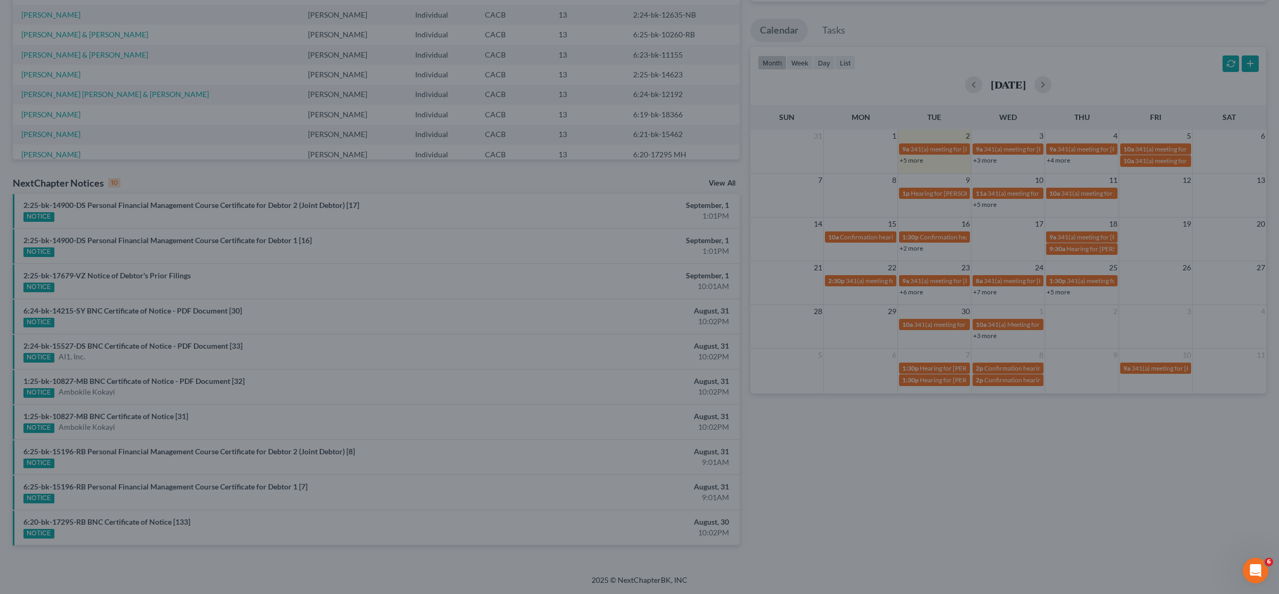
click at [865, 314] on div "Edit Event × Event Title * 341(a) meeting for [PERSON_NAME] Date [DATE] close D…" at bounding box center [639, 297] width 1279 height 594
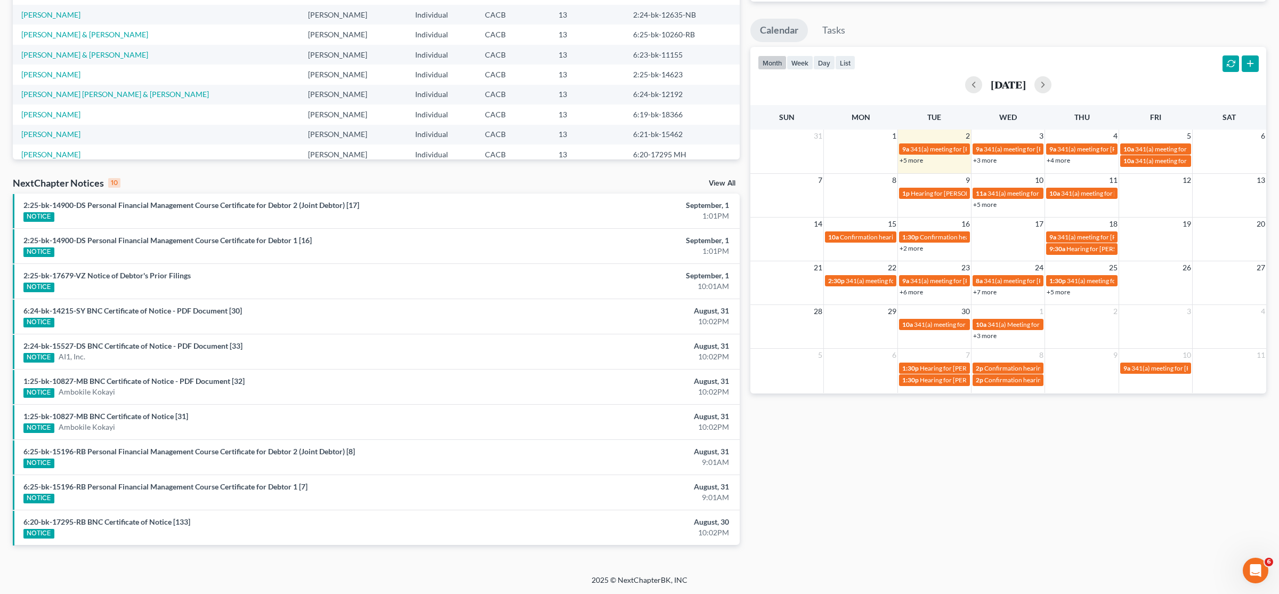
click at [903, 293] on link "+6 more" at bounding box center [910, 292] width 23 height 8
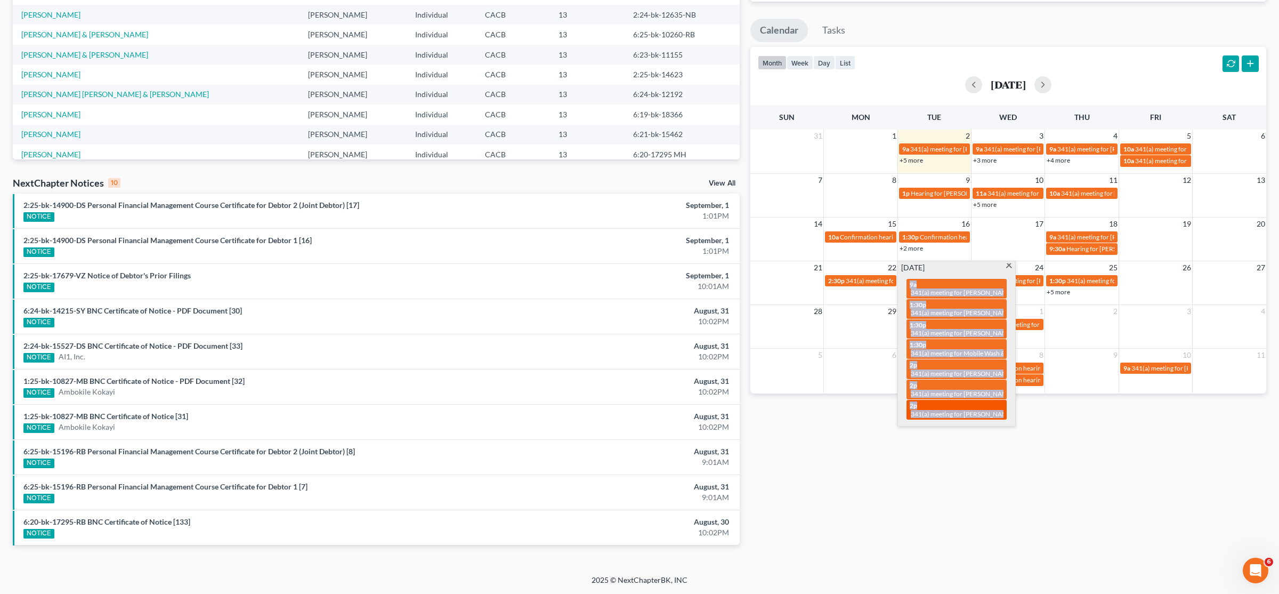
drag, startPoint x: 905, startPoint y: 282, endPoint x: 1002, endPoint y: 413, distance: 162.9
click at [1002, 413] on div "9a 341(a) meeting for [PERSON_NAME] 1:30p 341(a) meeting for [PERSON_NAME] 1:30…" at bounding box center [956, 349] width 113 height 152
copy div "9a 341(a) meeting for [PERSON_NAME] 1:30p 341(a) meeting for [PERSON_NAME] 1:30…"
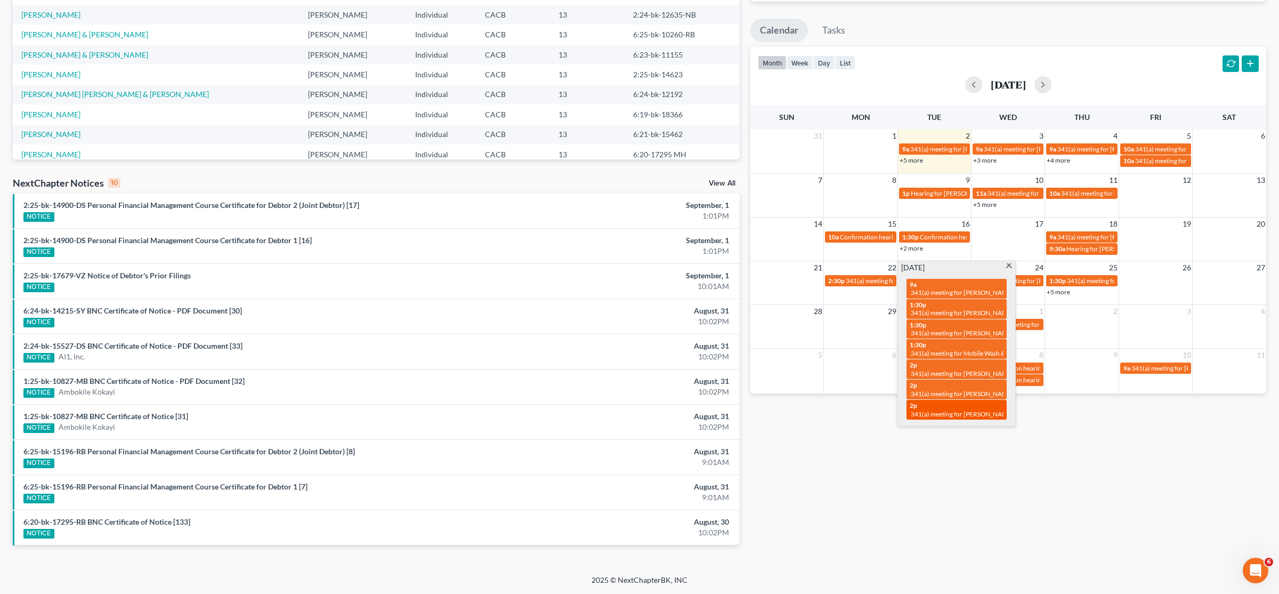
click at [956, 410] on span "341(a) meeting for [PERSON_NAME] and [PERSON_NAME]" at bounding box center [994, 414] width 166 height 8
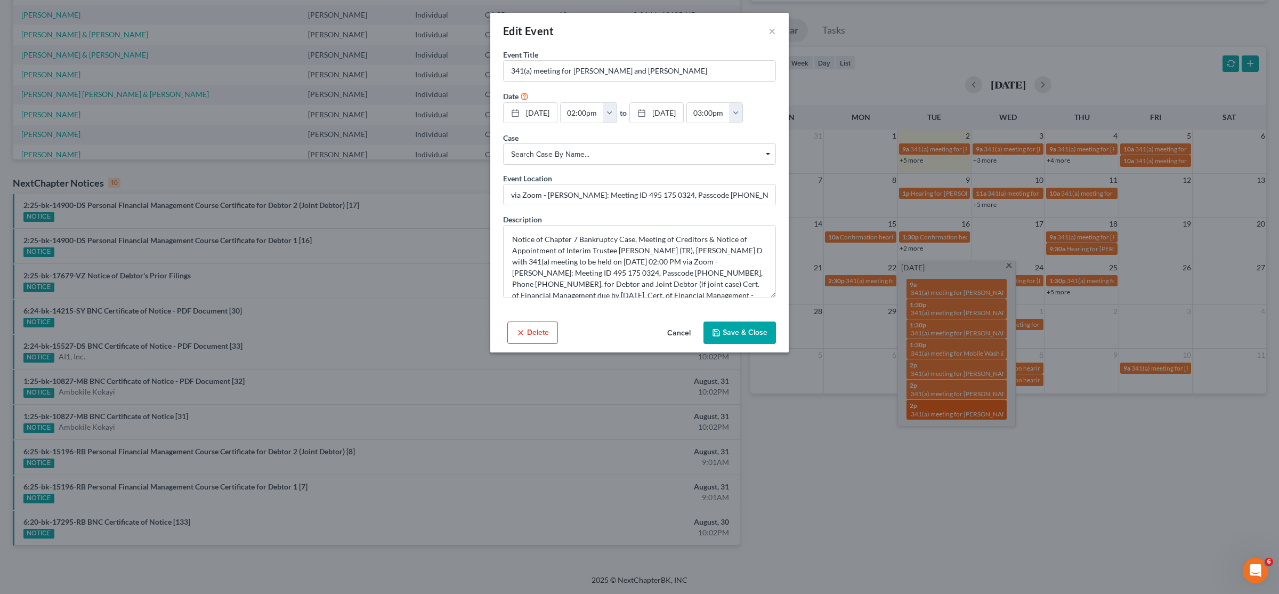
click at [956, 410] on div "Edit Event × Event Title * 341(a) meeting for [PERSON_NAME] and [PERSON_NAME] D…" at bounding box center [639, 297] width 1279 height 594
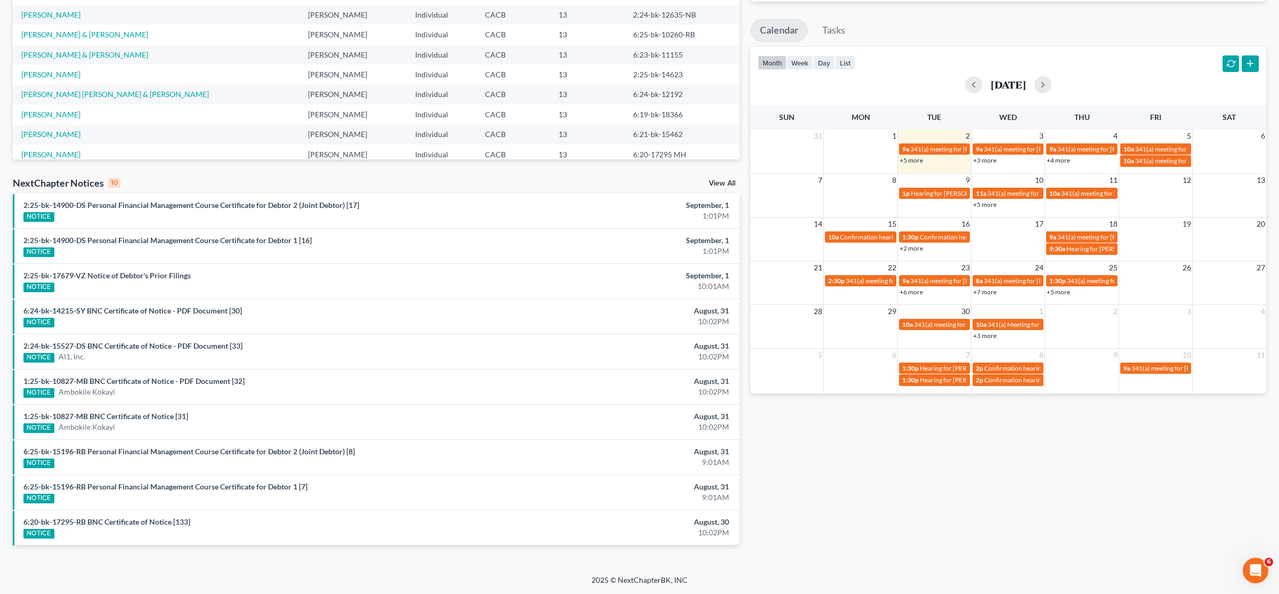
click at [983, 290] on link "+7 more" at bounding box center [984, 292] width 23 height 8
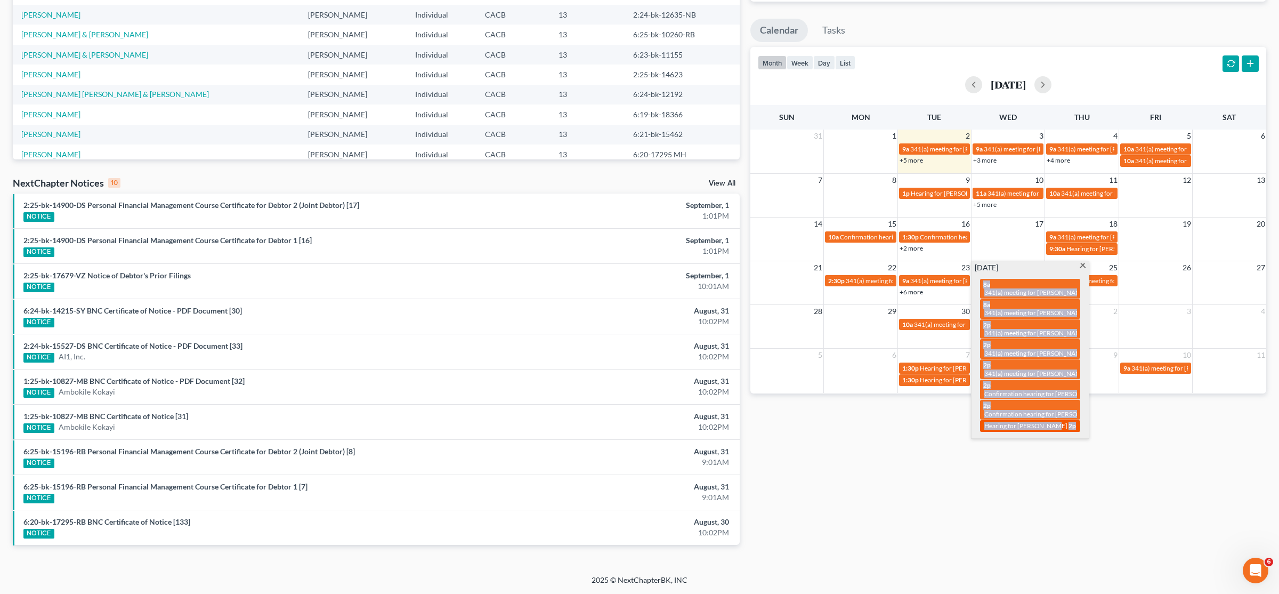
drag, startPoint x: 978, startPoint y: 283, endPoint x: 1049, endPoint y: 427, distance: 160.4
click at [1049, 427] on div "8a 341(a) meeting for [PERSON_NAME] 8a 341(a) meeting for [PERSON_NAME] 2p 341(…" at bounding box center [1029, 355] width 113 height 164
copy div "8a 341(a) meeting for [PERSON_NAME] 8a 341(a) meeting for [PERSON_NAME] 2p 341(…"
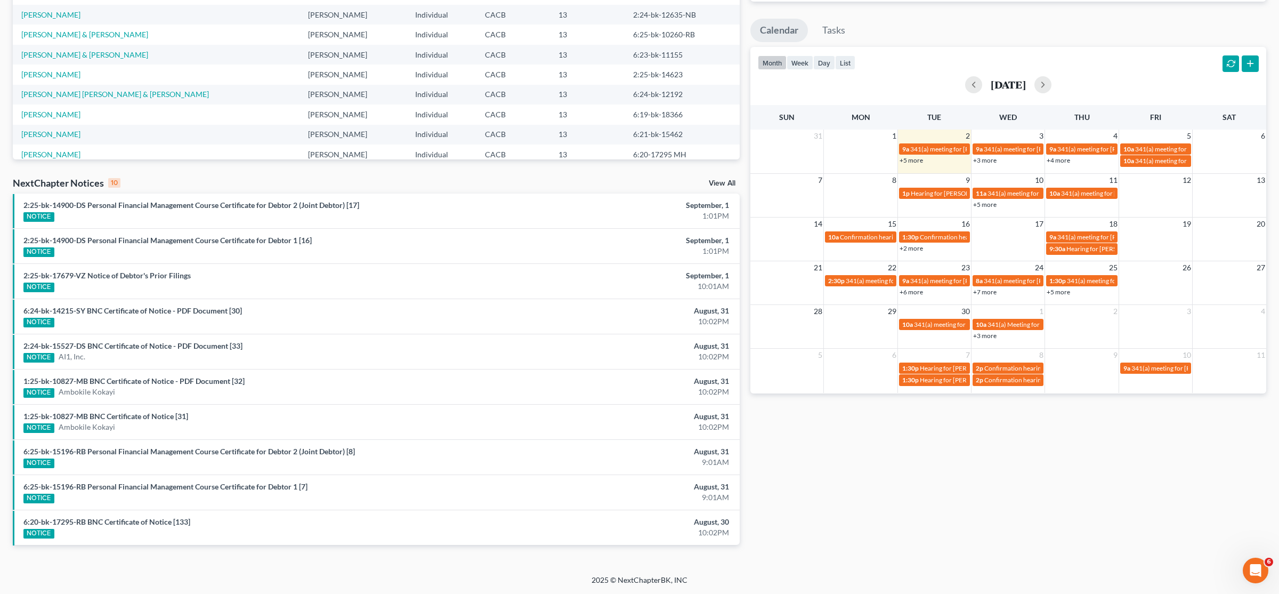
click at [908, 451] on div "Monthly Progress Bankruptcy Bankruptcy [DATE] [DATE] [DATE] [DATE] [DATE] [DATE…" at bounding box center [1008, 222] width 526 height 679
click at [1061, 293] on div "+5 more" at bounding box center [1081, 291] width 73 height 11
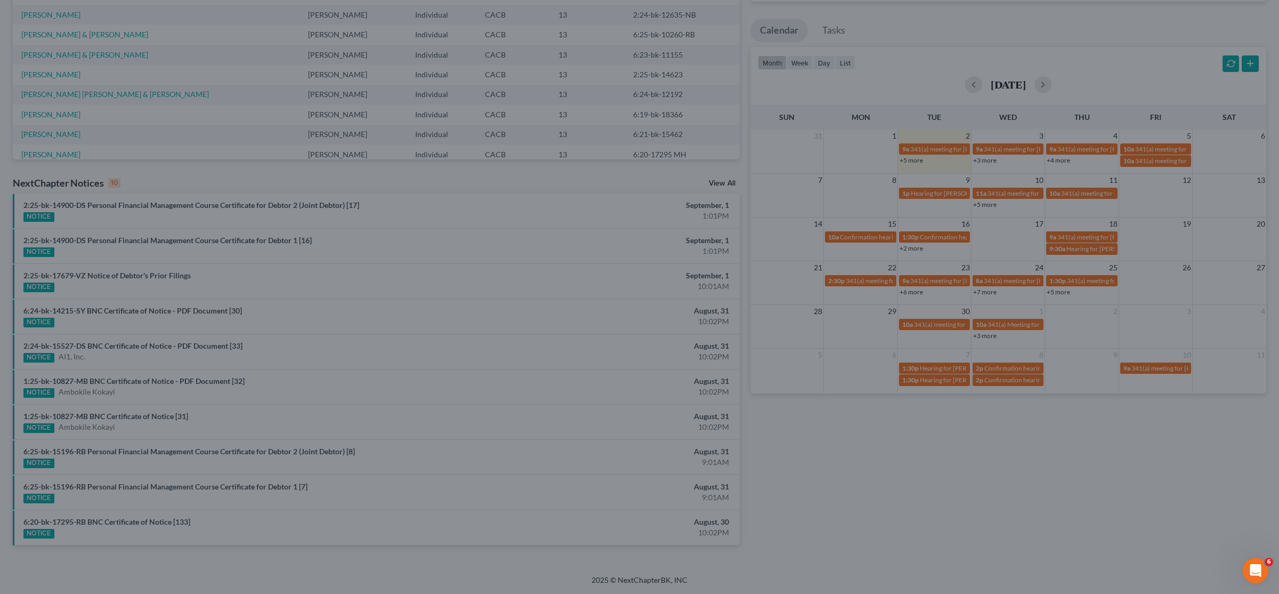
click at [1029, 375] on div "New Event × Event Title * Date [DATE] close Date [DATE] Time 12:00 AM chevron_l…" at bounding box center [639, 297] width 1279 height 594
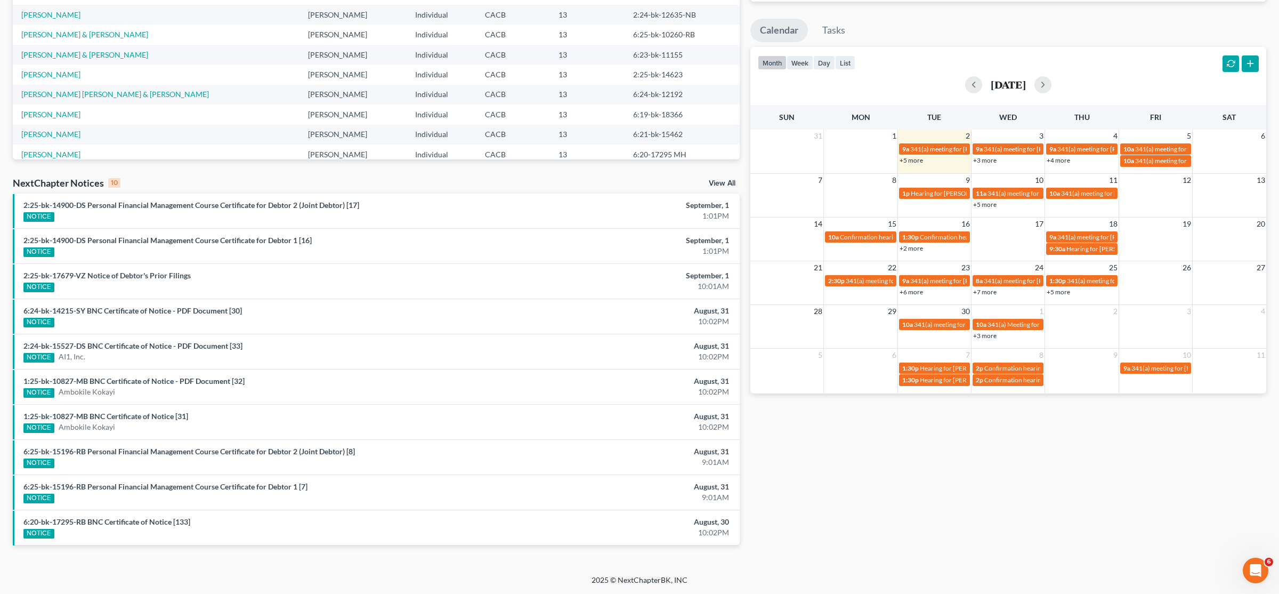
click at [1058, 289] on link "+5 more" at bounding box center [1057, 292] width 23 height 8
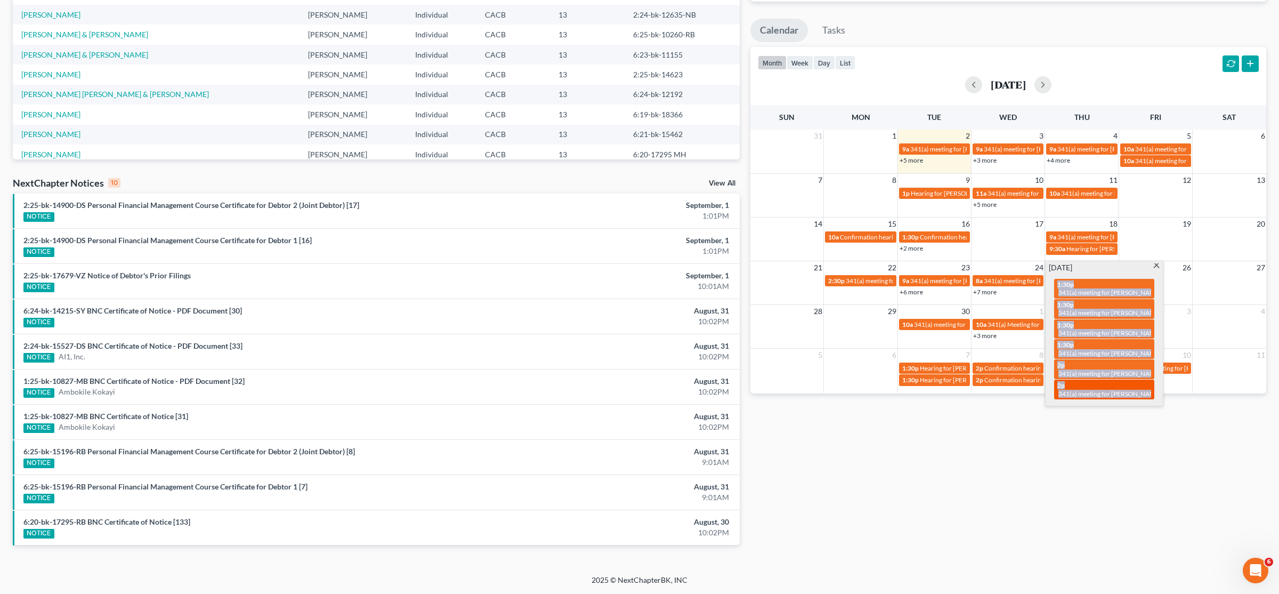
drag, startPoint x: 1049, startPoint y: 282, endPoint x: 1150, endPoint y: 394, distance: 150.5
click at [1150, 394] on div "1:30p 341(a) meeting for [PERSON_NAME] 1:30p 341(a) meeting for [PERSON_NAME] a…" at bounding box center [1103, 339] width 113 height 132
copy div "1:30p 341(a) meeting for [PERSON_NAME] 1:30p 341(a) meeting for [PERSON_NAME] a…"
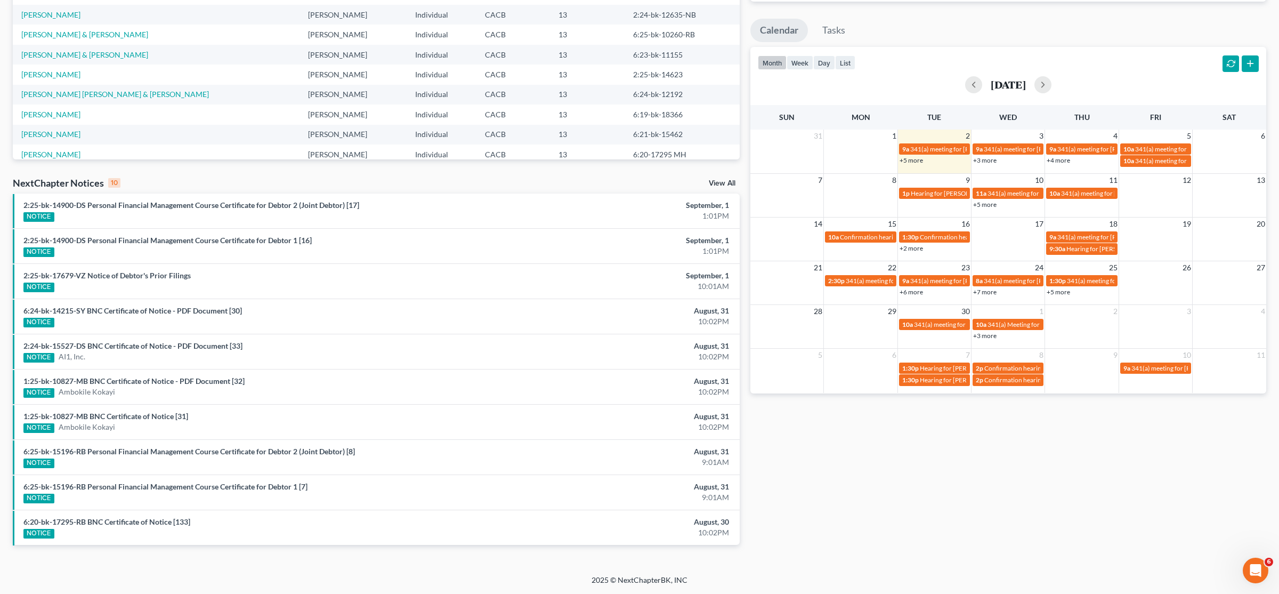
click at [1009, 440] on div "Monthly Progress Bankruptcy Bankruptcy [DATE] [DATE] [DATE] [DATE] [DATE] [DATE…" at bounding box center [1008, 222] width 526 height 679
click at [949, 323] on span "341(a) meeting for [PERSON_NAME]" at bounding box center [965, 324] width 103 height 8
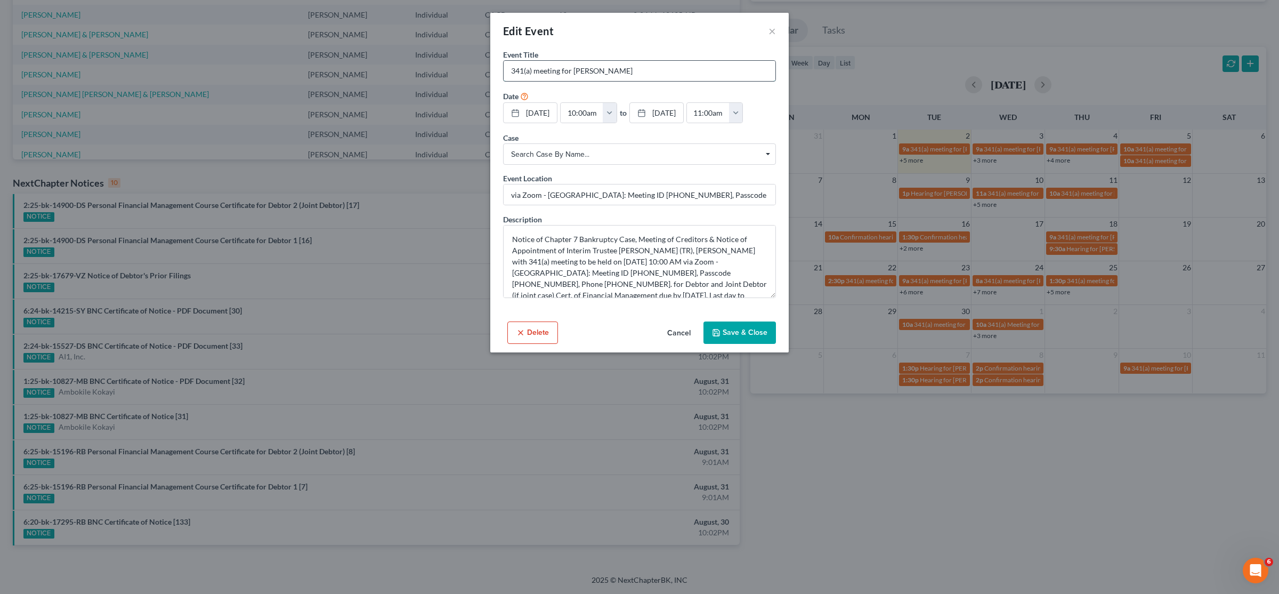
drag, startPoint x: 623, startPoint y: 74, endPoint x: 573, endPoint y: 71, distance: 50.2
click at [573, 71] on input "341(a) meeting for [PERSON_NAME]" at bounding box center [639, 71] width 272 height 20
click at [823, 139] on div "Edit Event × Event Title * 341(a) meeting for [PERSON_NAME] Date [DATE] close D…" at bounding box center [639, 297] width 1279 height 594
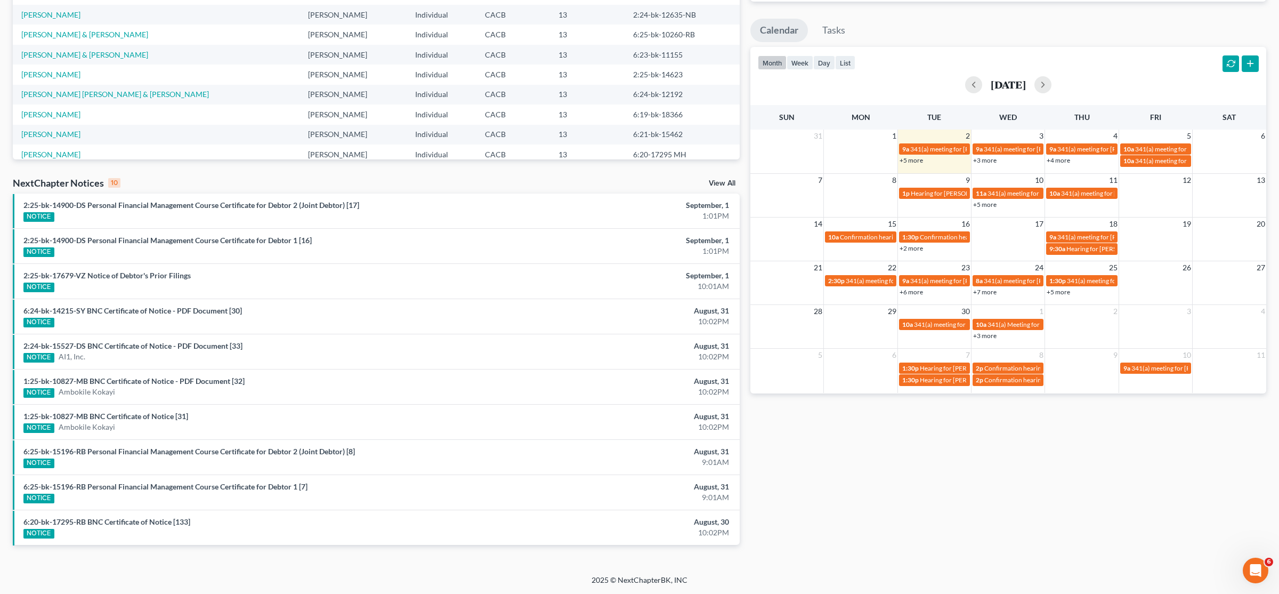
click at [917, 164] on div "+5 more" at bounding box center [934, 160] width 73 height 11
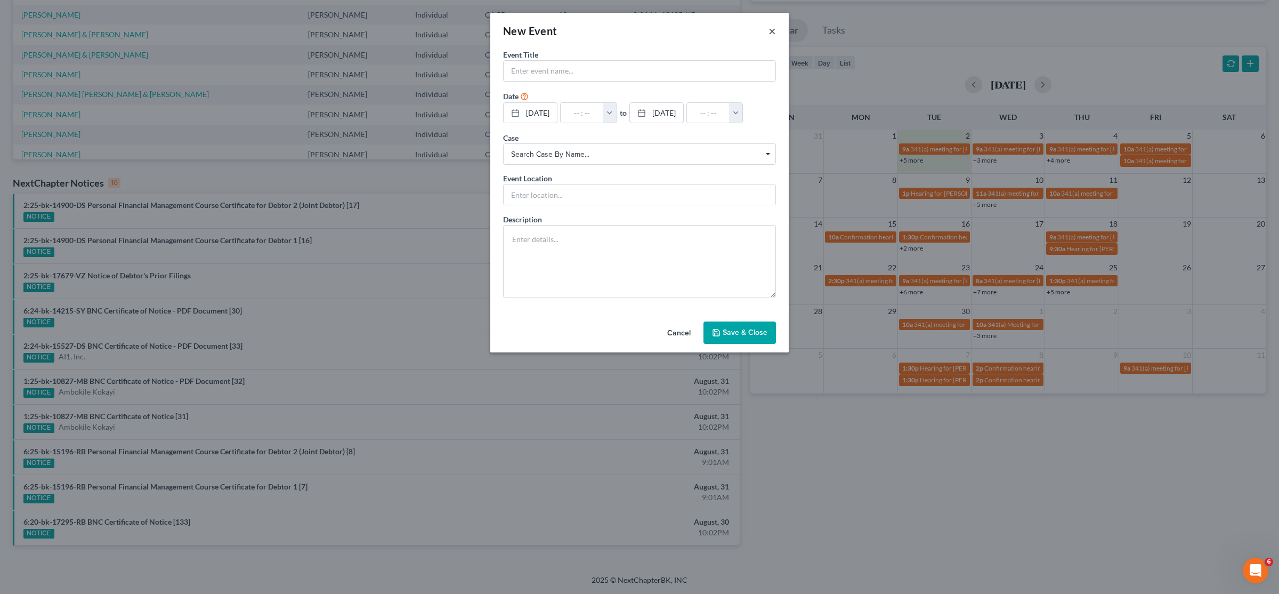
click at [771, 28] on button "×" at bounding box center [771, 31] width 7 height 13
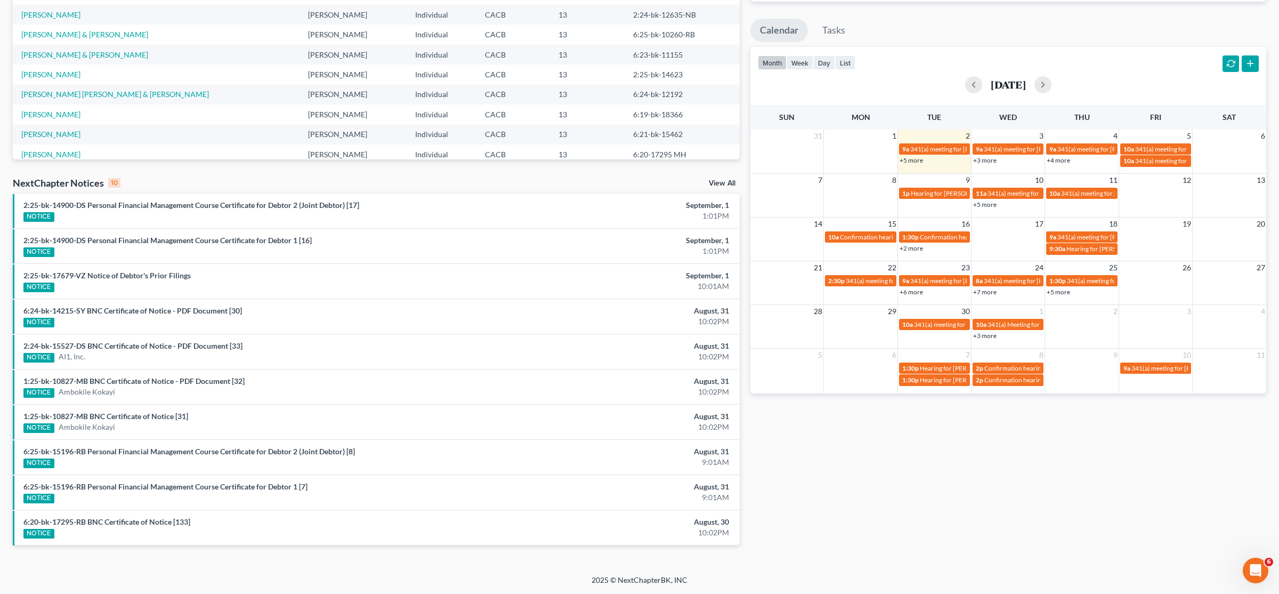
click at [905, 157] on link "+5 more" at bounding box center [910, 160] width 23 height 8
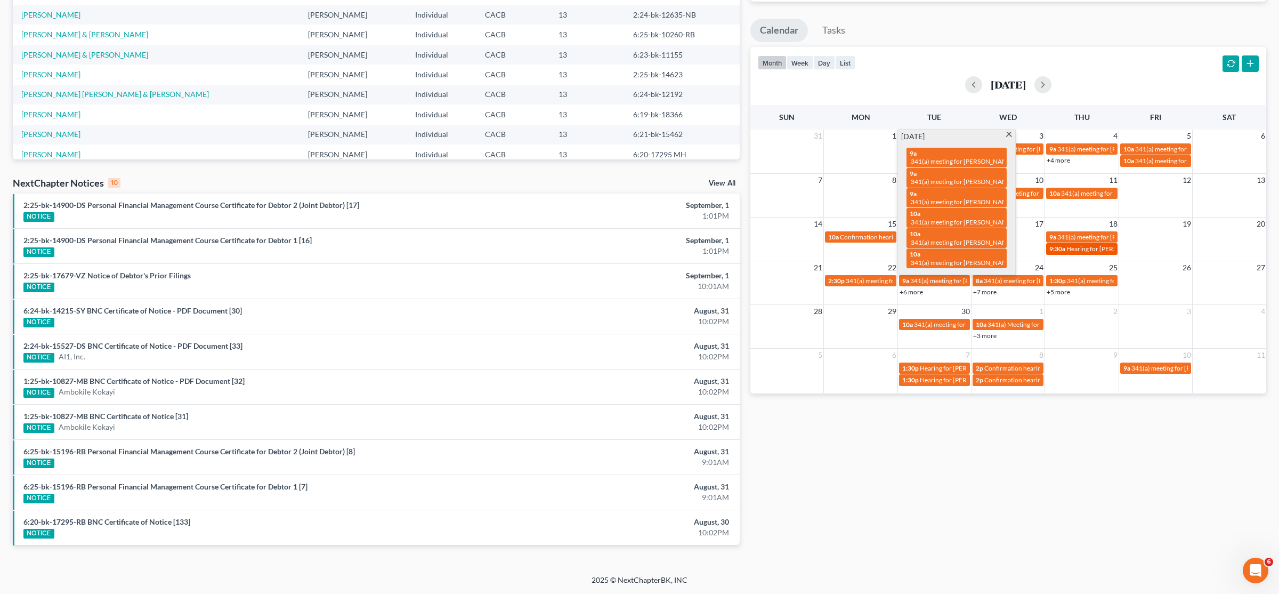
click at [1079, 247] on span "Hearing for [PERSON_NAME] and [PERSON_NAME]" at bounding box center [1139, 249] width 146 height 8
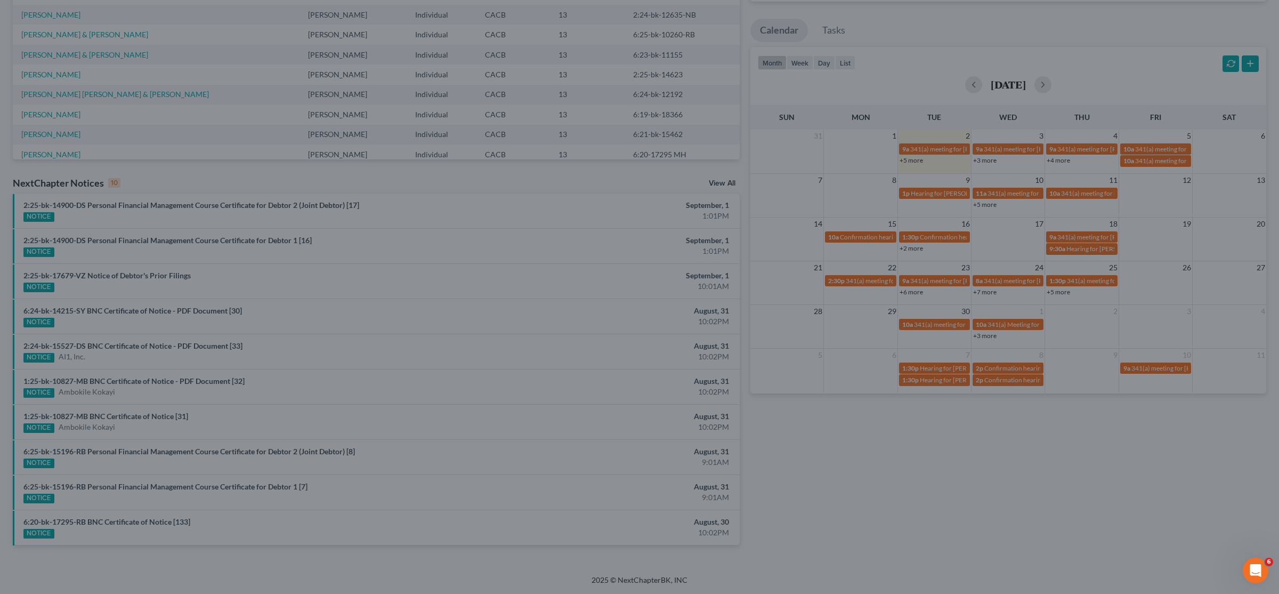
click at [907, 418] on div "Edit Event × Event Title * Hearing for [PERSON_NAME] and [PERSON_NAME] Date [DA…" at bounding box center [639, 297] width 1279 height 594
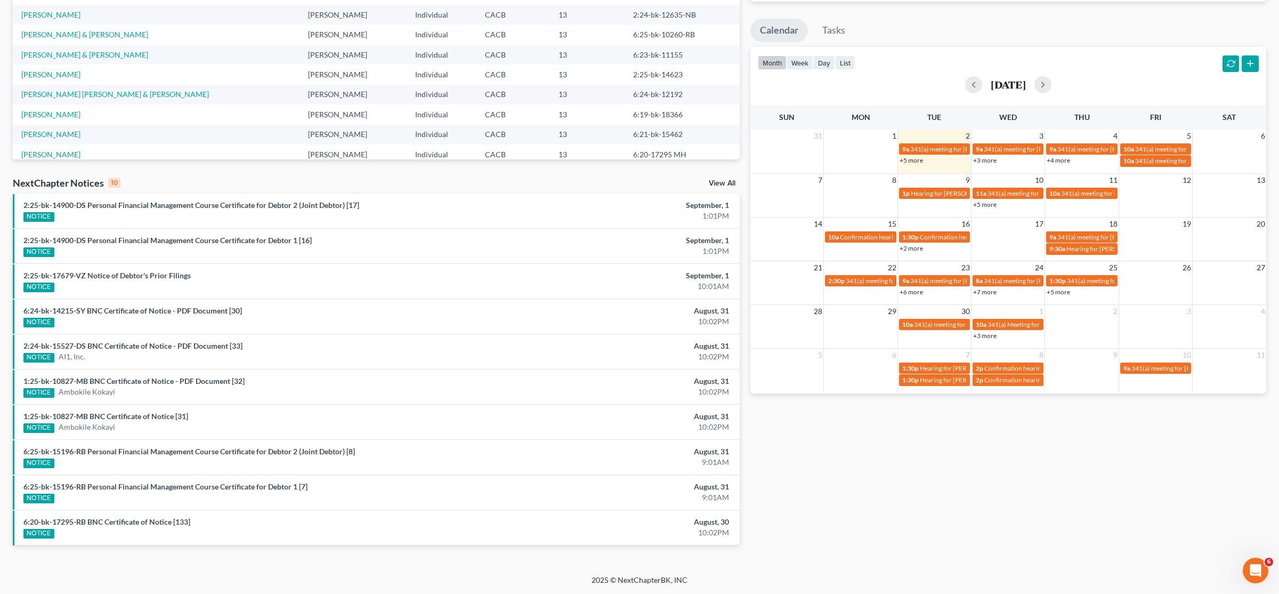
scroll to position [0, 0]
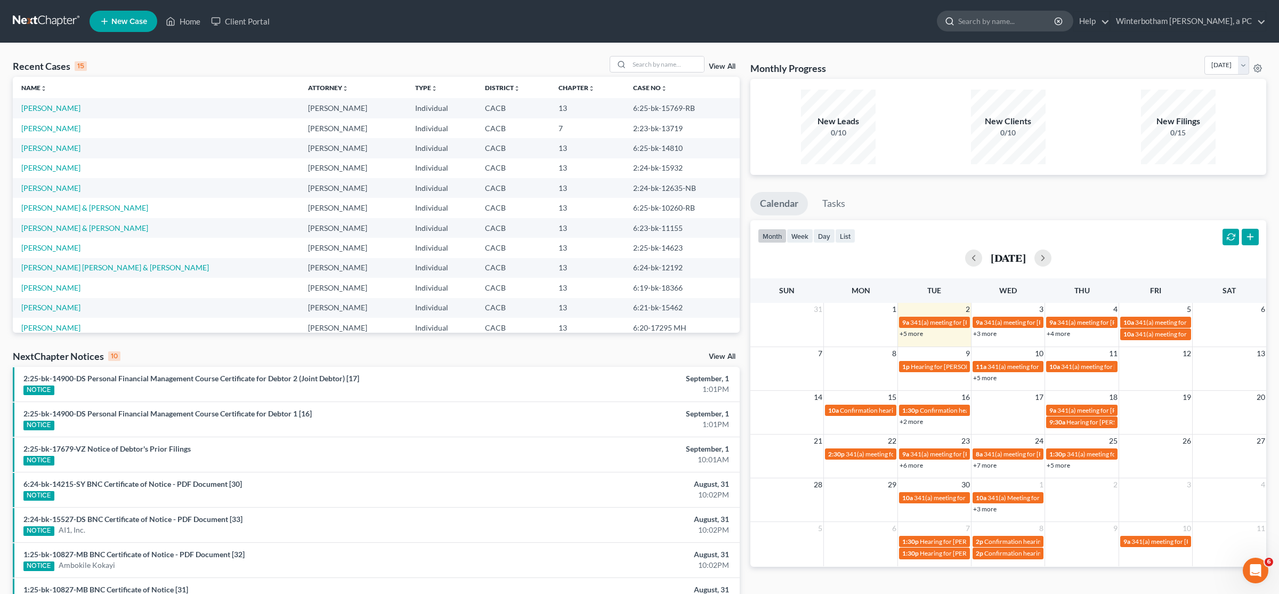
click at [980, 21] on input "search" at bounding box center [1007, 21] width 98 height 20
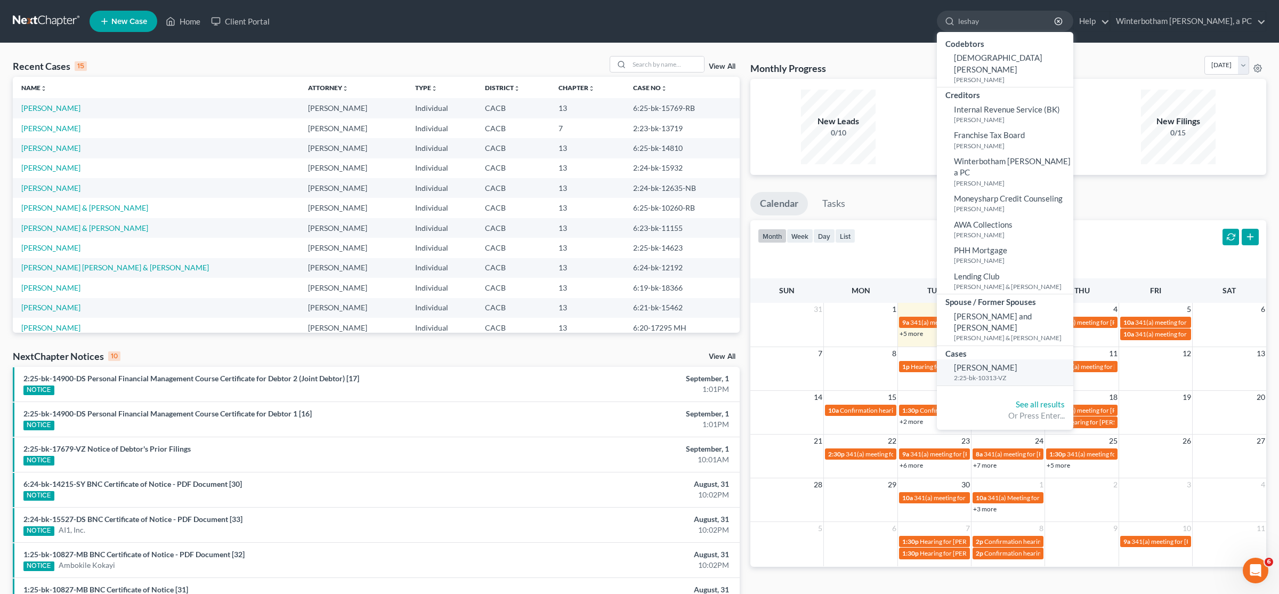
type input "leshay"
click at [1003, 373] on small "2:25-bk-10313-VZ" at bounding box center [1012, 377] width 117 height 9
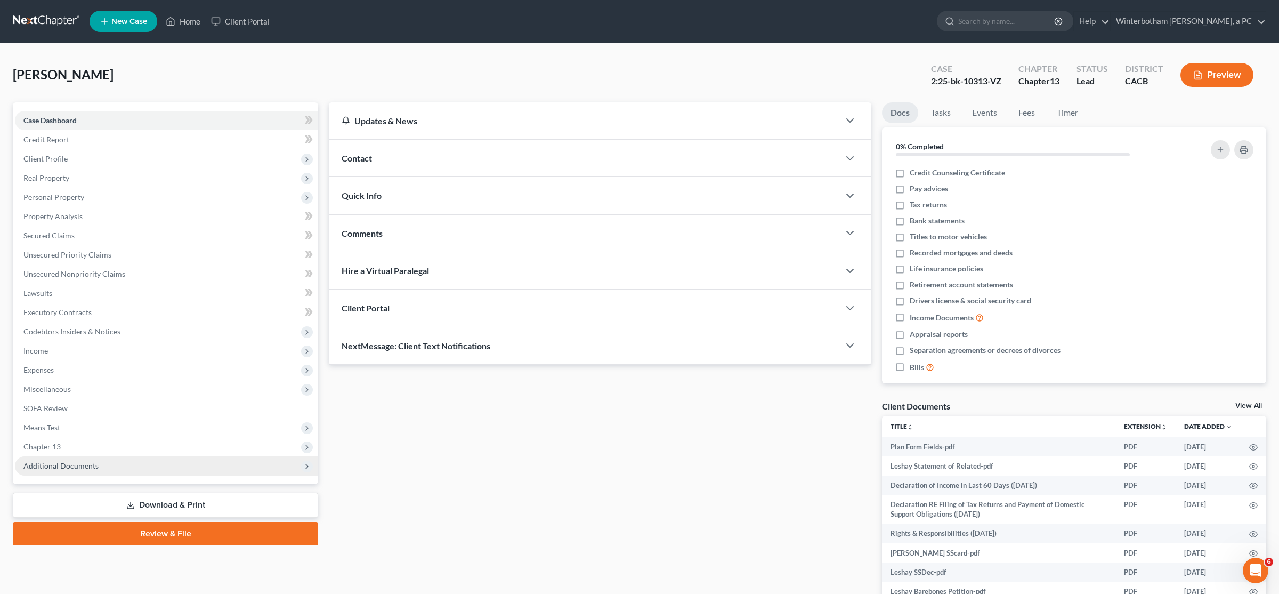
click at [69, 466] on span "Additional Documents" at bounding box center [60, 465] width 75 height 9
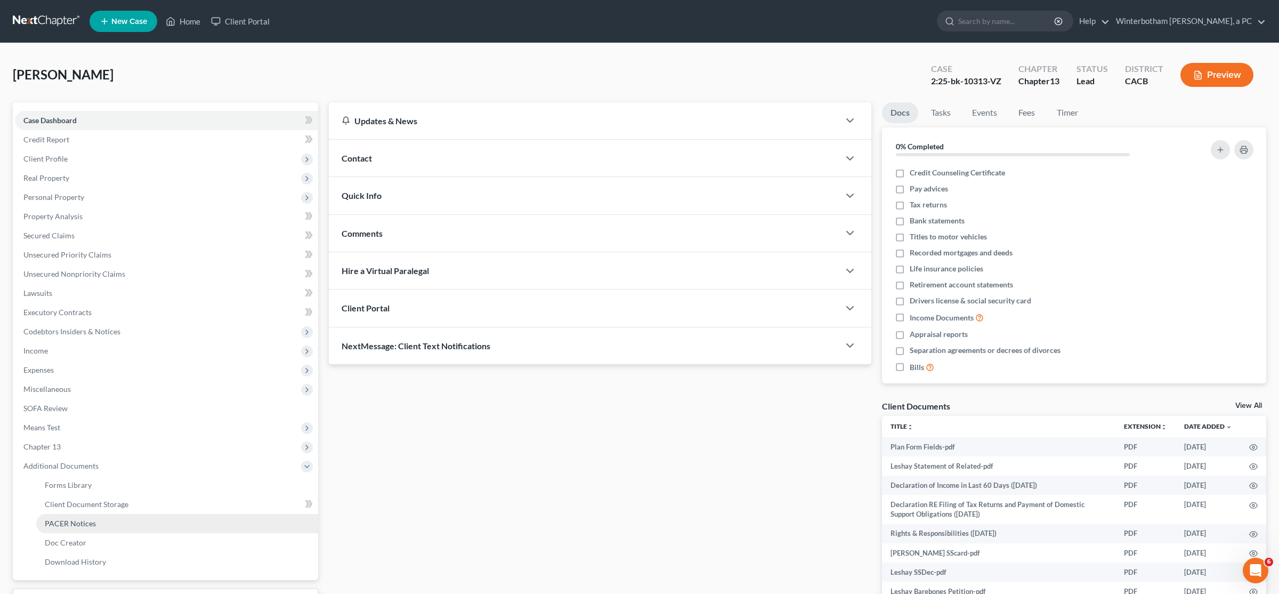
click at [79, 524] on span "PACER Notices" at bounding box center [70, 522] width 51 height 9
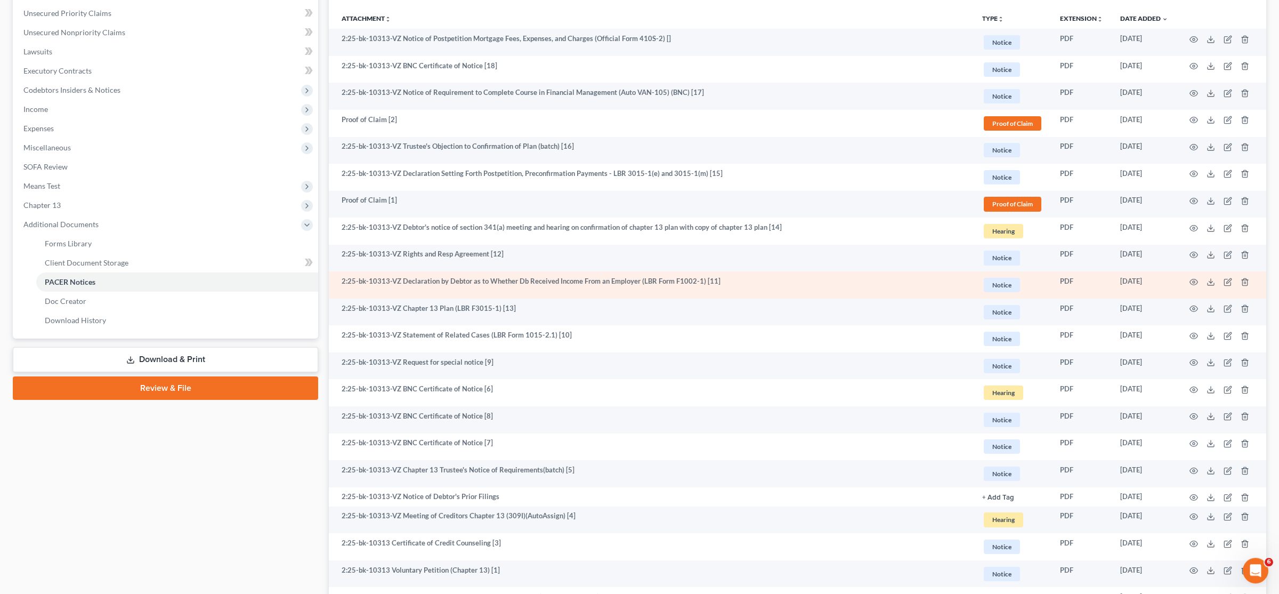
scroll to position [168, 0]
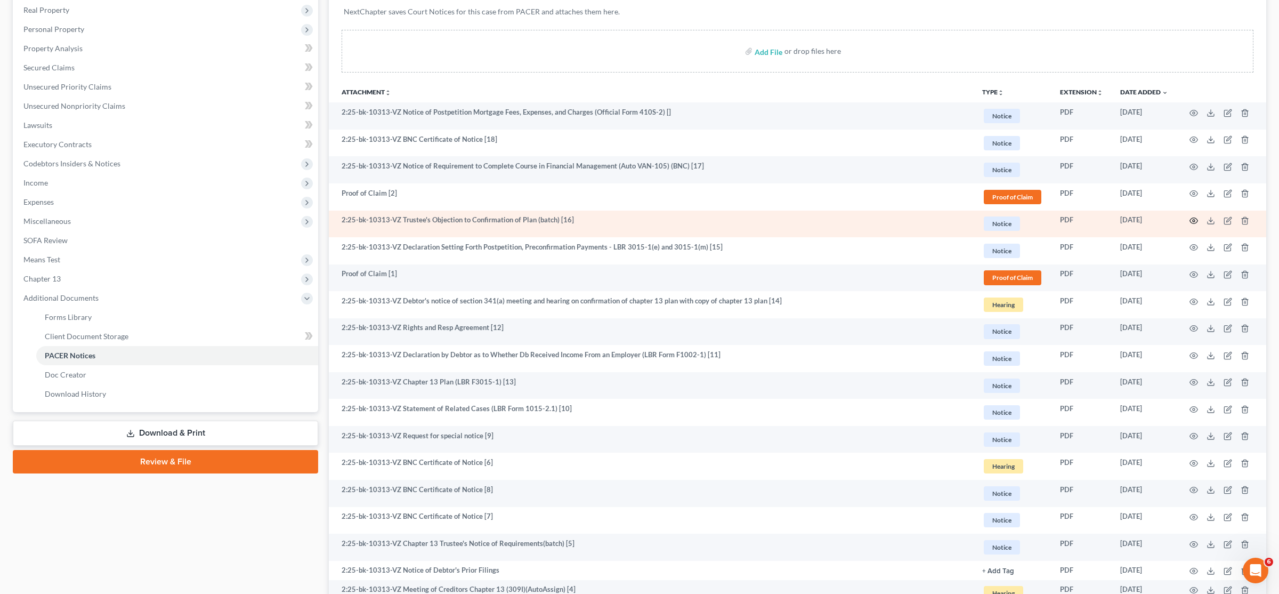
click at [1193, 222] on circle "button" at bounding box center [1193, 221] width 2 height 2
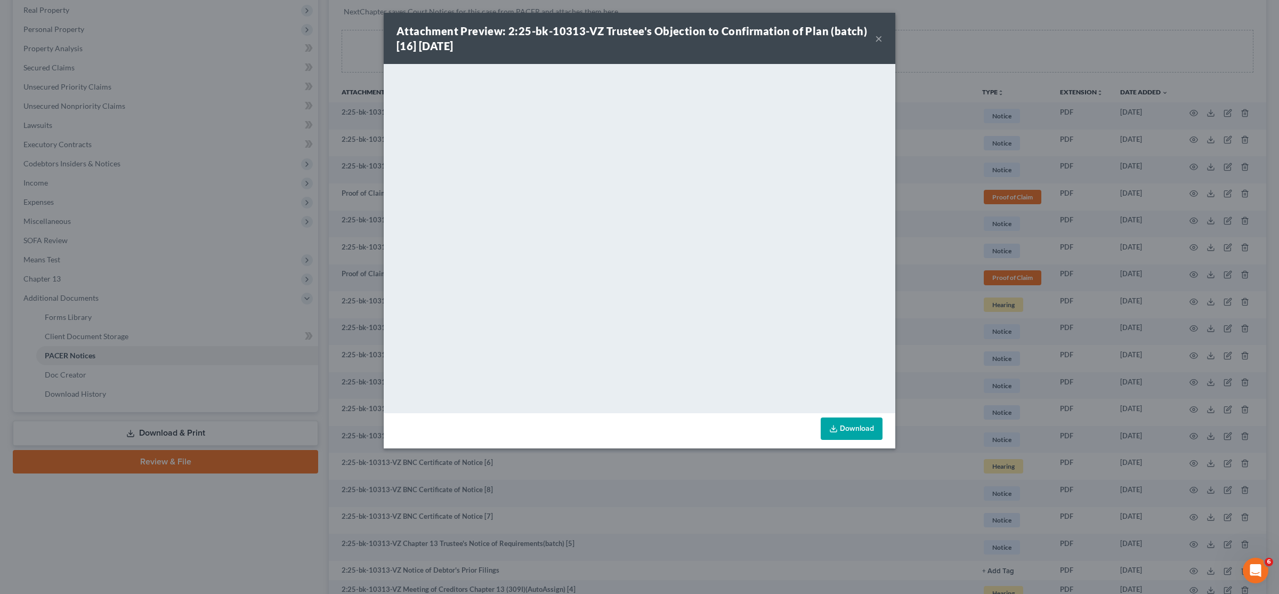
click at [984, 139] on div "Attachment Preview: 2:25-bk-10313-VZ Trustee's Objection to Confirmation of Pla…" at bounding box center [639, 297] width 1279 height 594
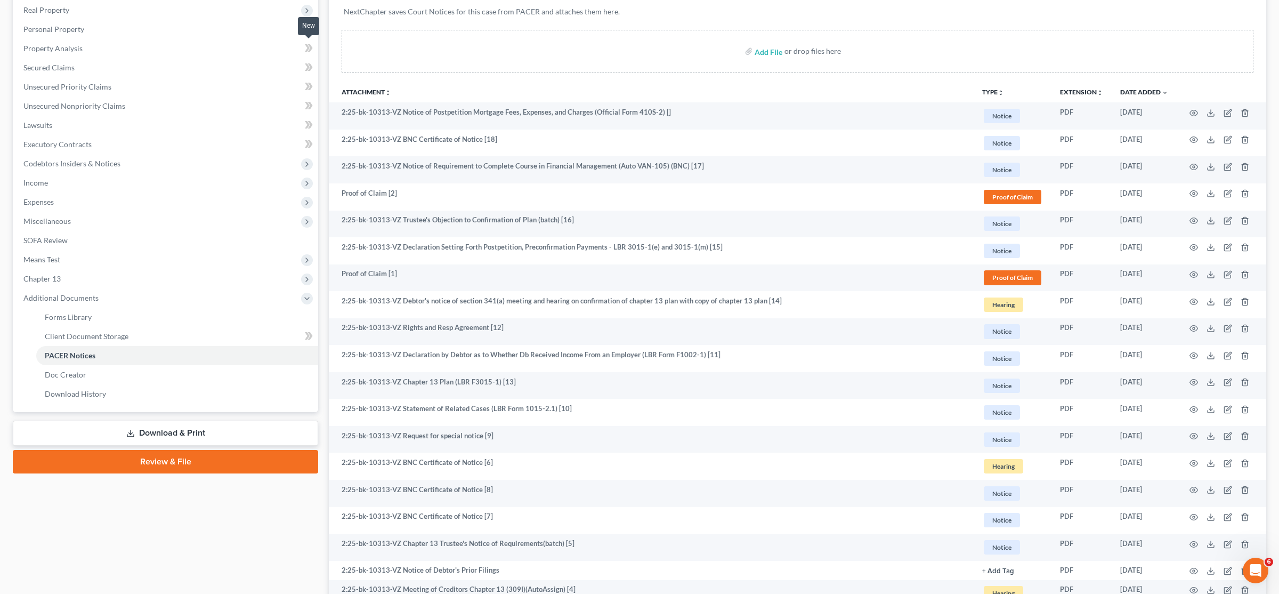
scroll to position [0, 0]
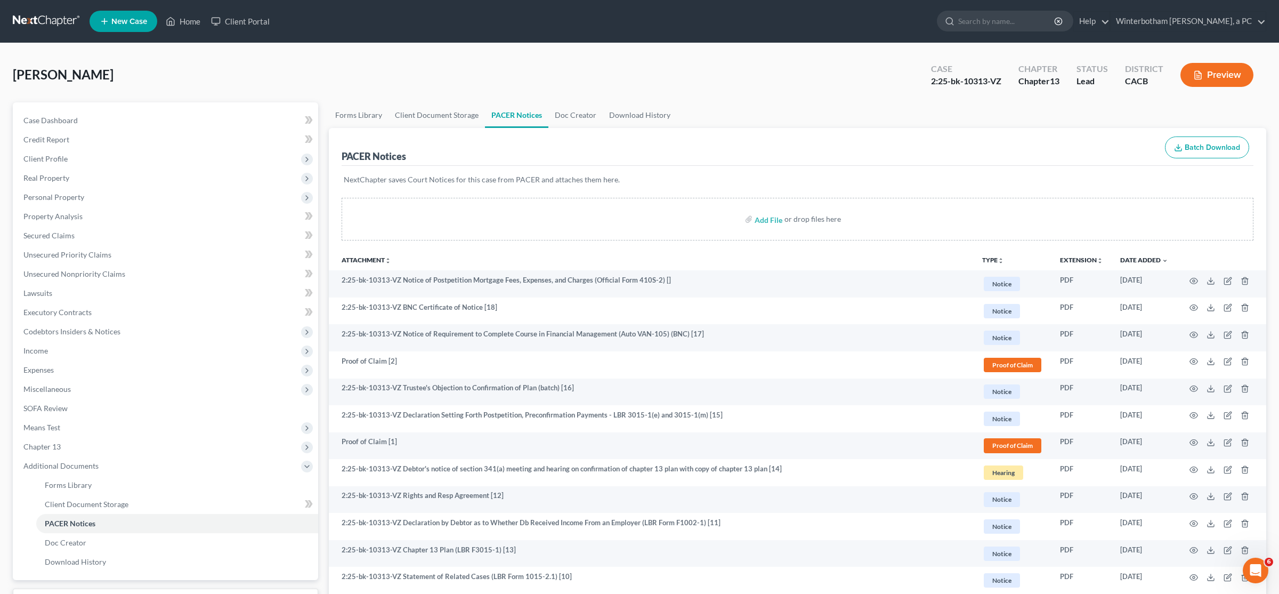
click at [53, 19] on link at bounding box center [47, 21] width 68 height 19
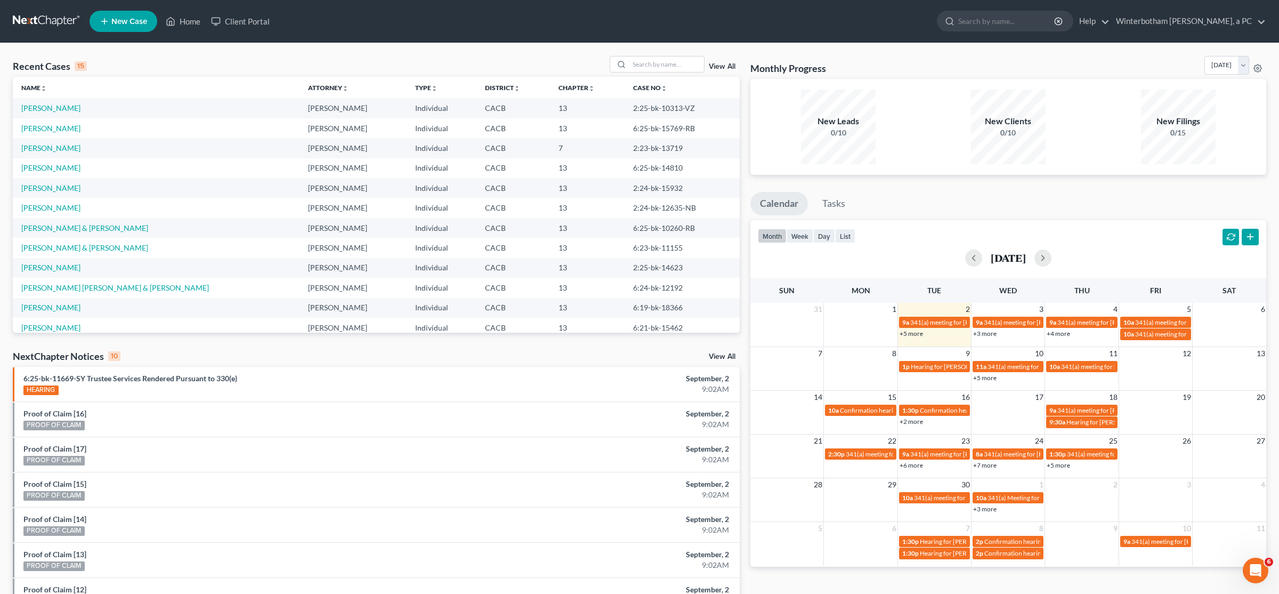
click at [1053, 468] on link "+5 more" at bounding box center [1057, 465] width 23 height 8
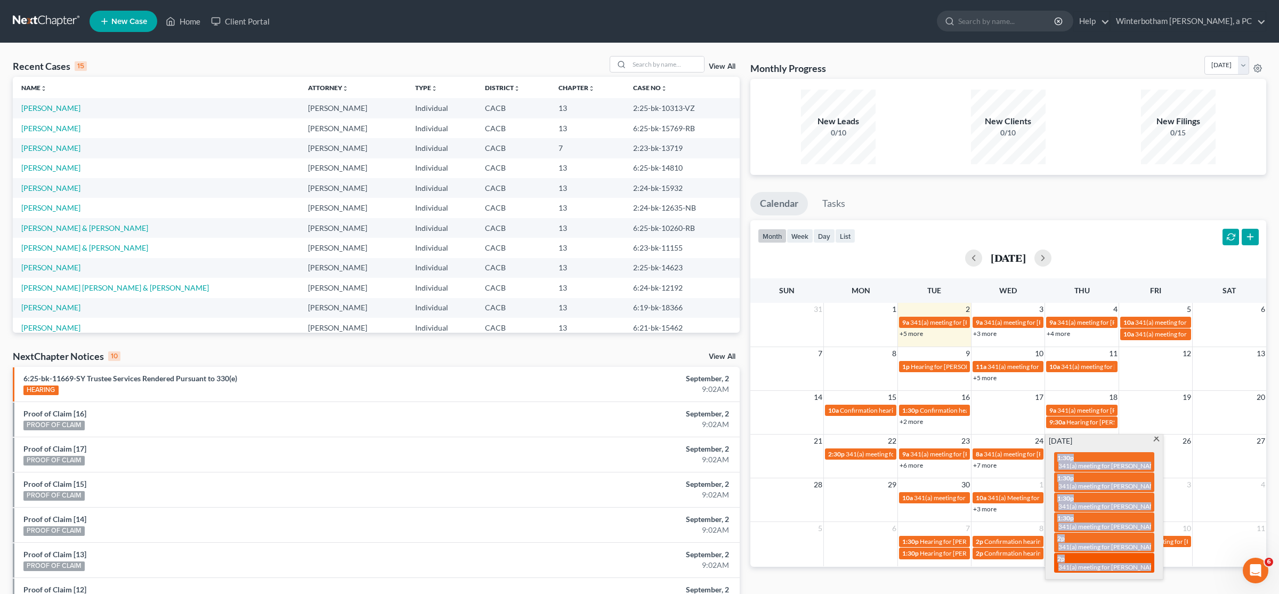
drag, startPoint x: 1050, startPoint y: 454, endPoint x: 1148, endPoint y: 570, distance: 151.5
click at [1148, 570] on div "1:30p 341(a) meeting for [PERSON_NAME] 1:30p 341(a) meeting for [PERSON_NAME] a…" at bounding box center [1103, 512] width 113 height 132
copy div "1:30p 341(a) meeting for [PERSON_NAME] 1:30p 341(a) meeting for [PERSON_NAME] a…"
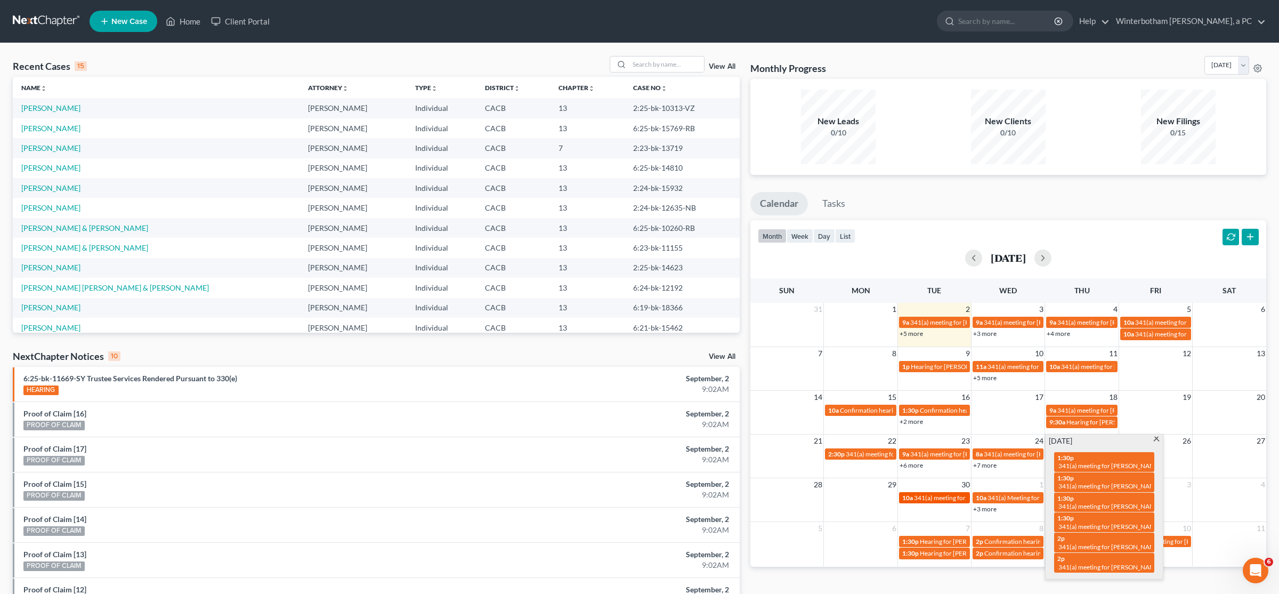
click at [938, 498] on span "341(a) meeting for [PERSON_NAME]" at bounding box center [965, 497] width 103 height 8
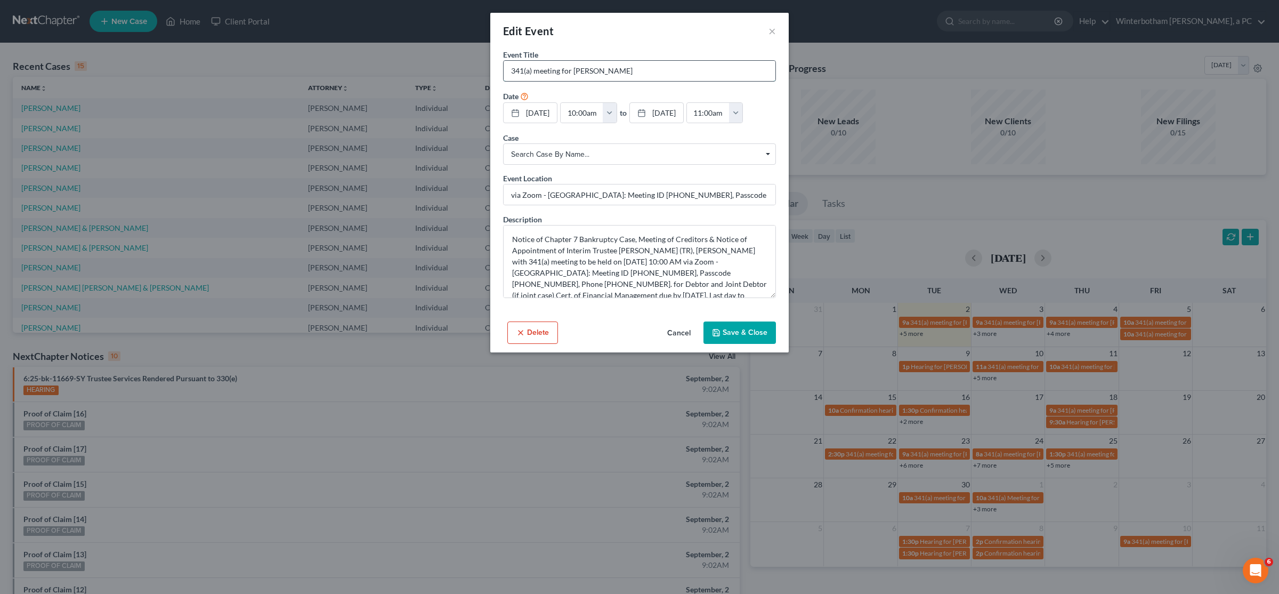
drag, startPoint x: 620, startPoint y: 72, endPoint x: 575, endPoint y: 72, distance: 44.8
click at [575, 72] on input "341(a) meeting for [PERSON_NAME]" at bounding box center [639, 71] width 272 height 20
